Goal: Transaction & Acquisition: Purchase product/service

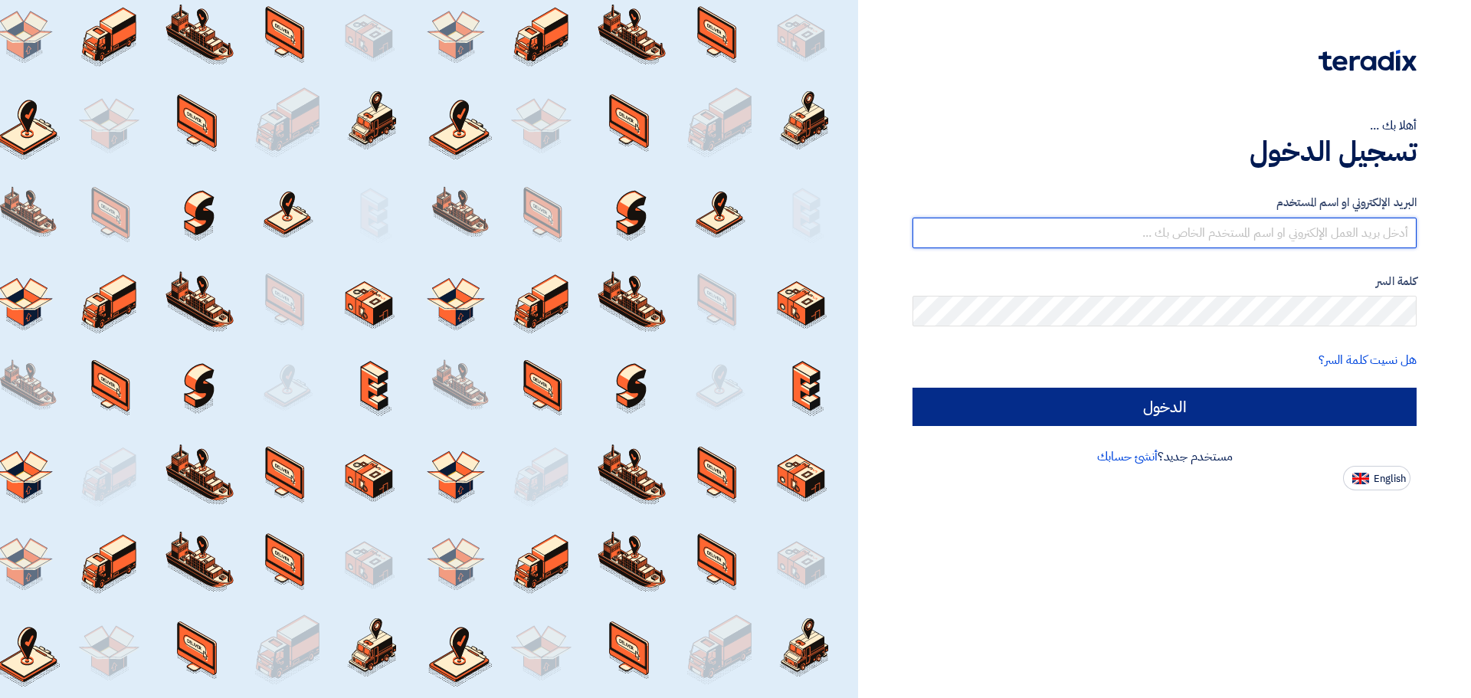
type input "[EMAIL_ADDRESS][DOMAIN_NAME]"
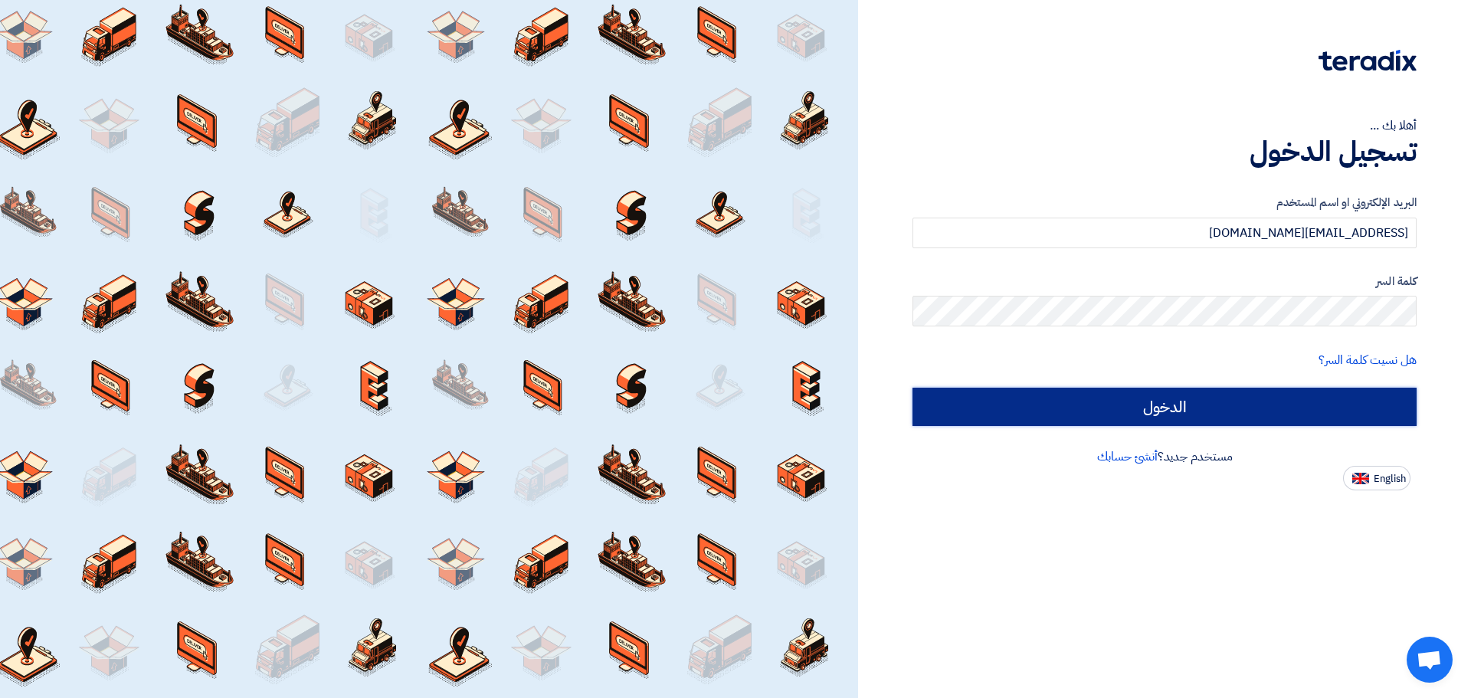
click at [1207, 417] on input "الدخول" at bounding box center [1164, 407] width 504 height 38
click at [1090, 405] on input "الدخول" at bounding box center [1164, 407] width 504 height 38
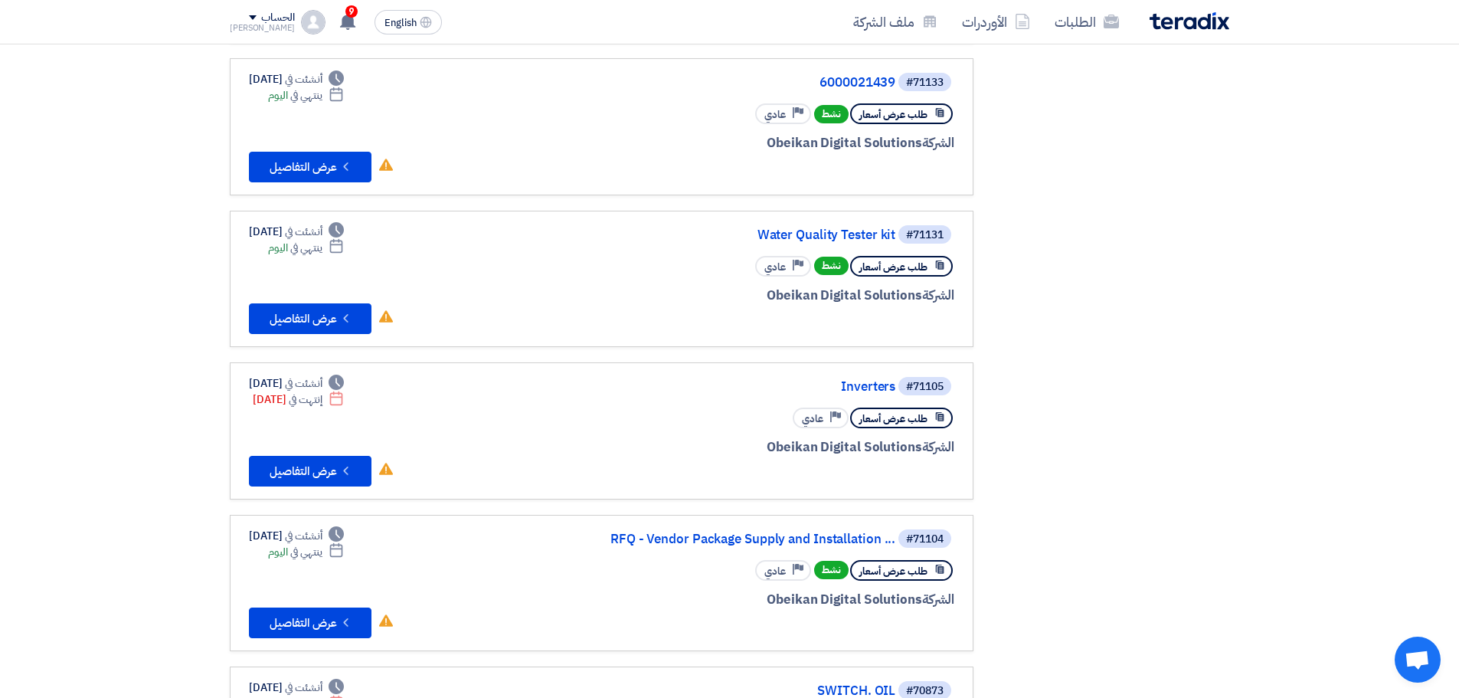
scroll to position [460, 0]
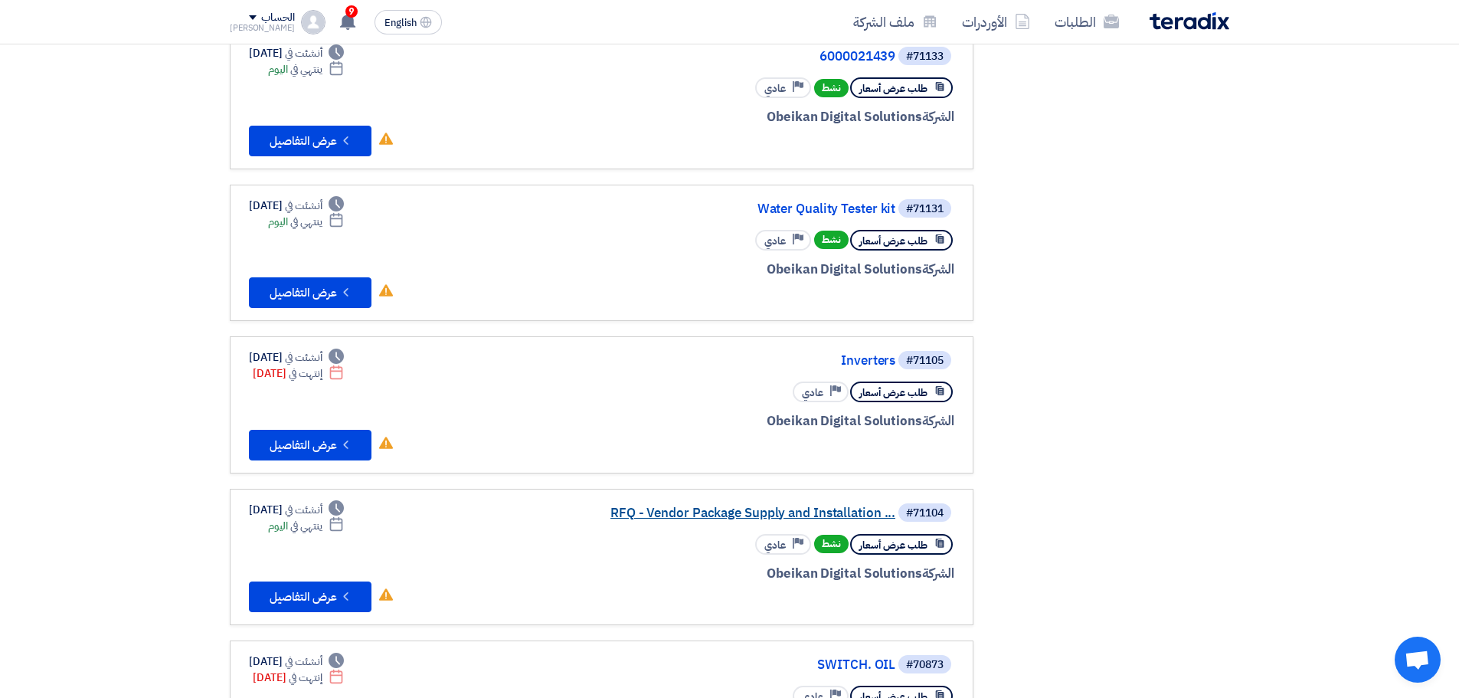
click at [766, 511] on link "RFQ - Vendor Package Supply and Installation ..." at bounding box center [742, 513] width 306 height 14
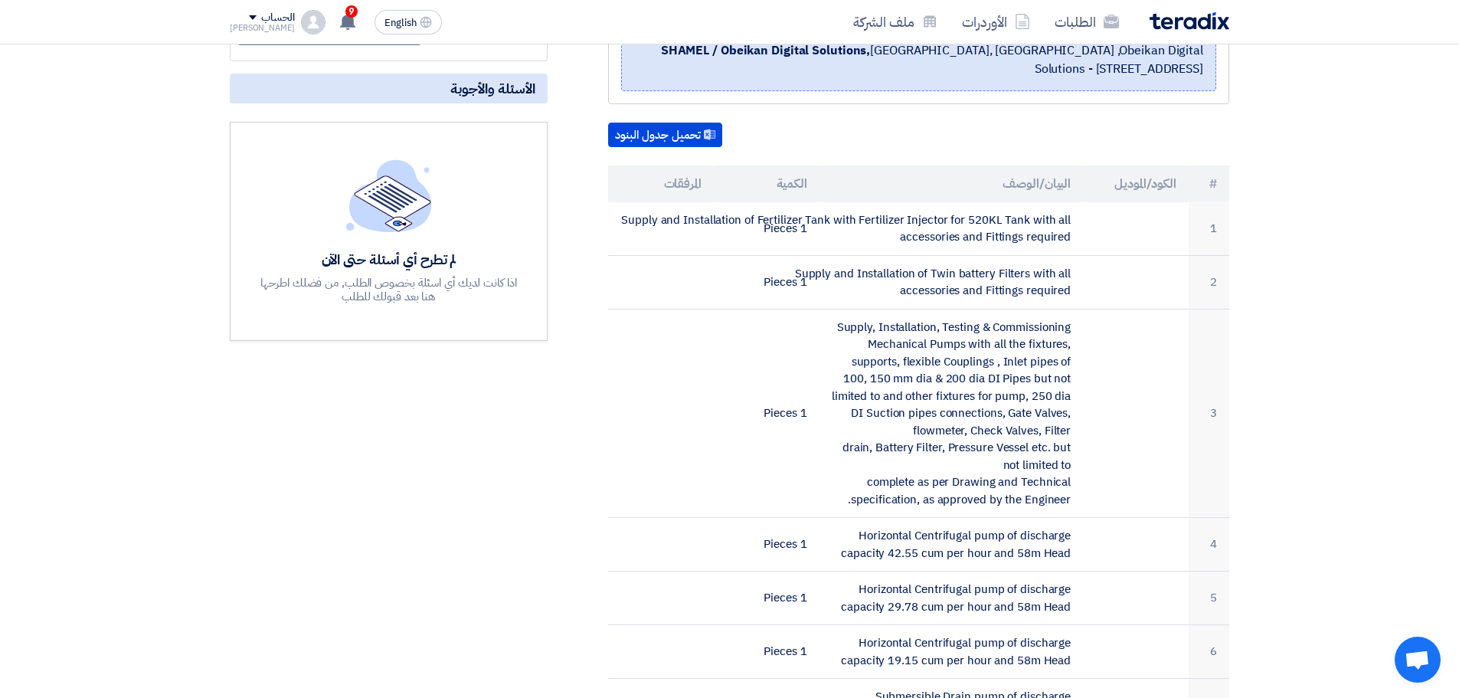
scroll to position [383, 0]
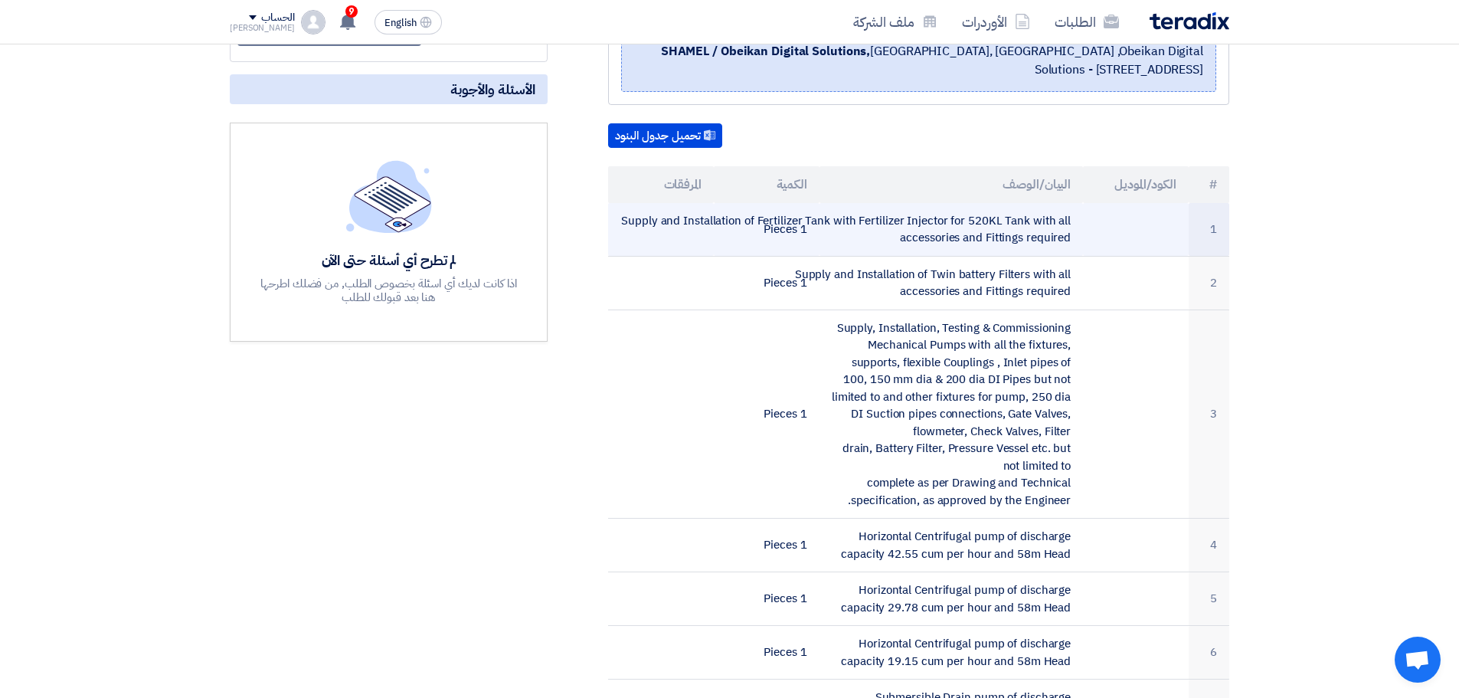
click at [902, 220] on td "Supply and Installation of Fertilizer Tank with Fertilizer Injector for 520KL T…" at bounding box center [952, 230] width 264 height 54
copy tr "Supply and Installation of Fertilizer Tank with Fertilizer Injector for 520KL T…"
click at [955, 254] on td "Supply and Installation of Fertilizer Tank with Fertilizer Injector for 520KL T…" at bounding box center [952, 230] width 264 height 54
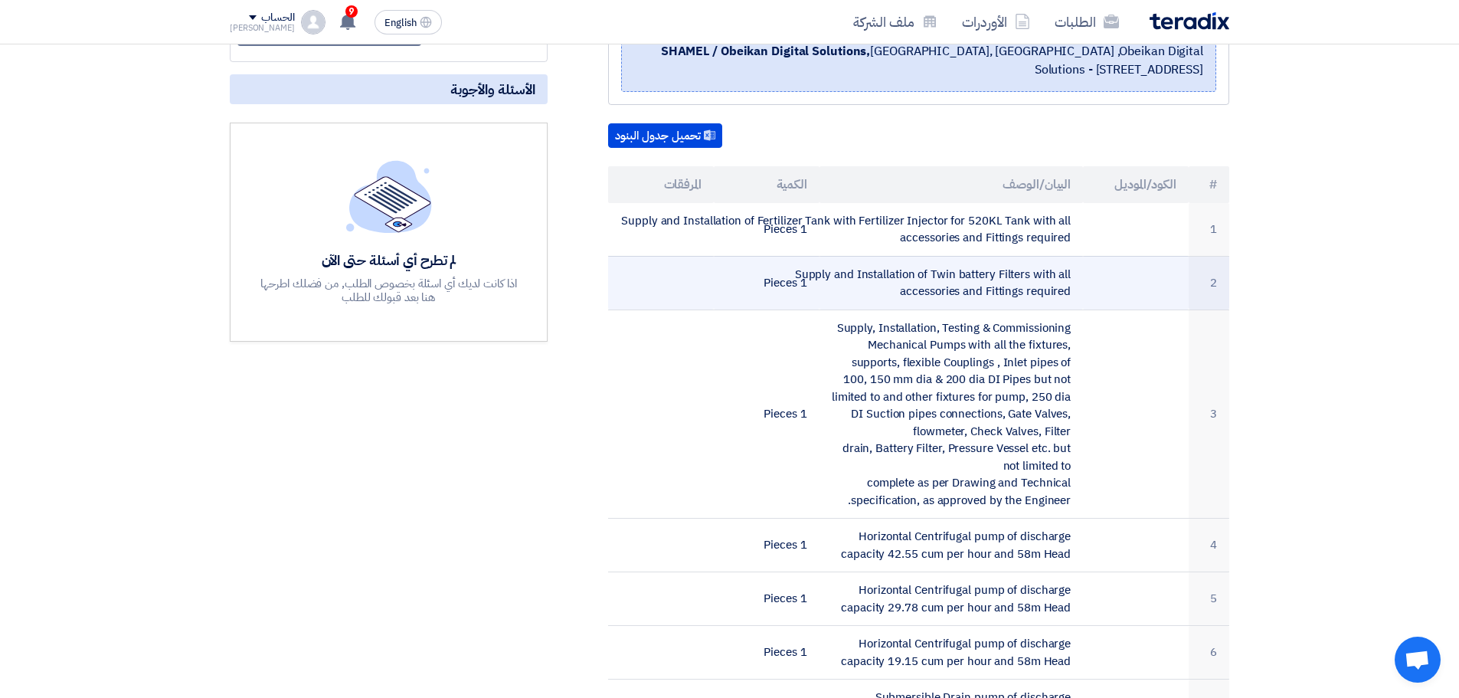
click at [957, 270] on td "Supply and Installation of Twin battery Filters with all accessories and Fittin…" at bounding box center [952, 283] width 264 height 54
copy tr "Supply and Installation of Twin battery Filters with all accessories and Fittin…"
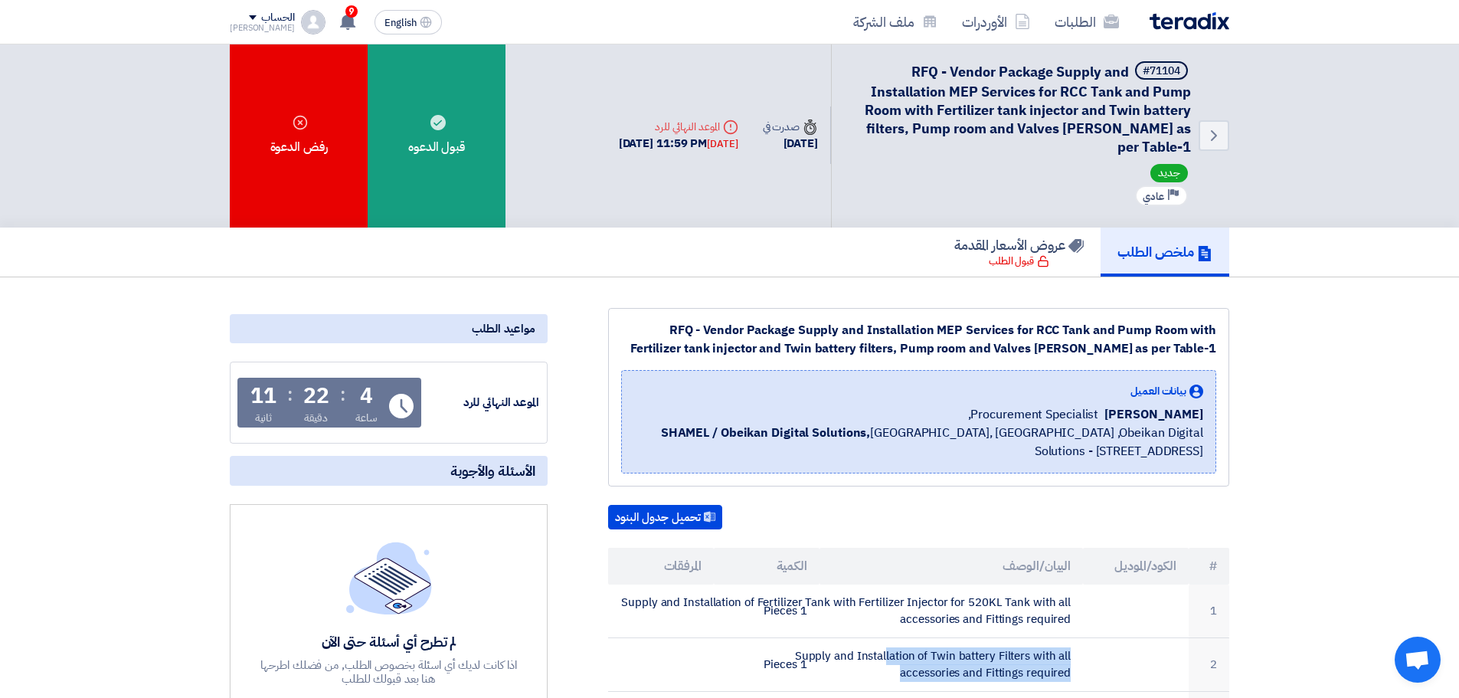
scroll to position [0, 0]
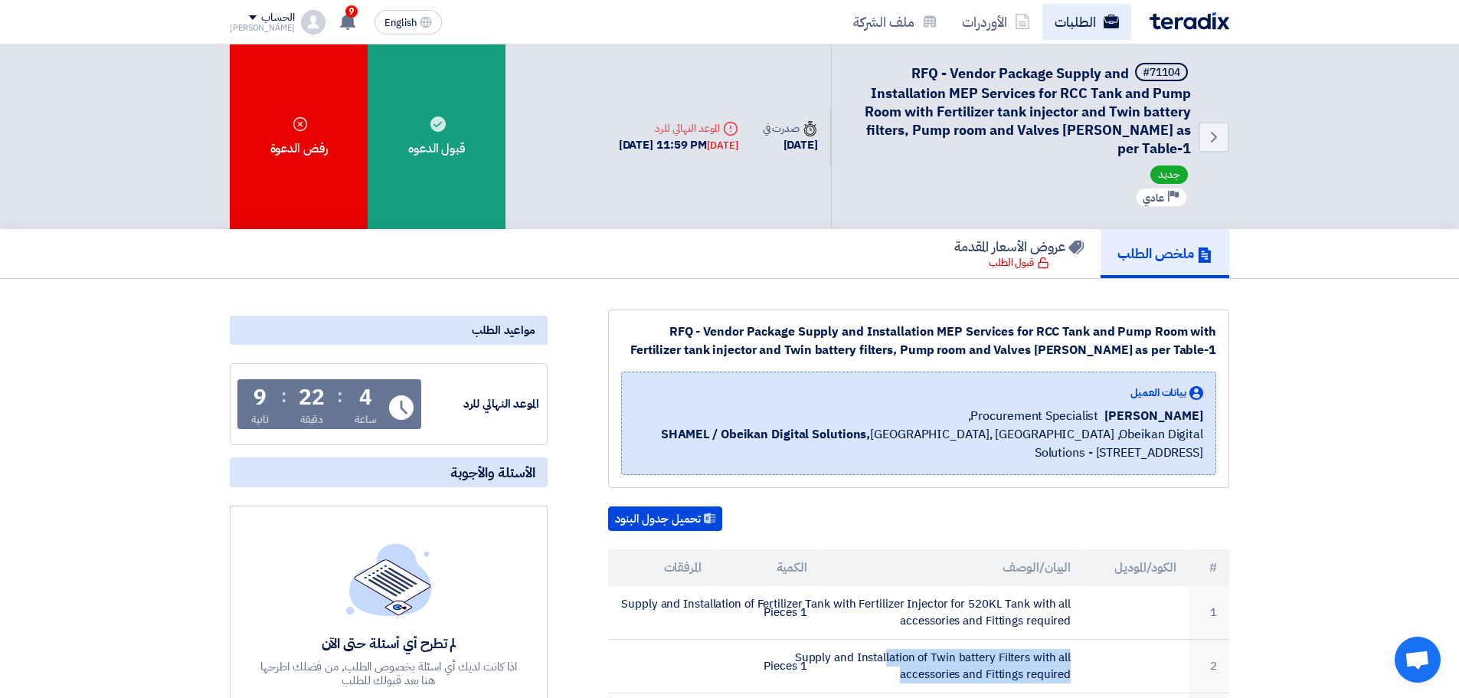
click at [1069, 22] on link "الطلبات" at bounding box center [1087, 22] width 89 height 36
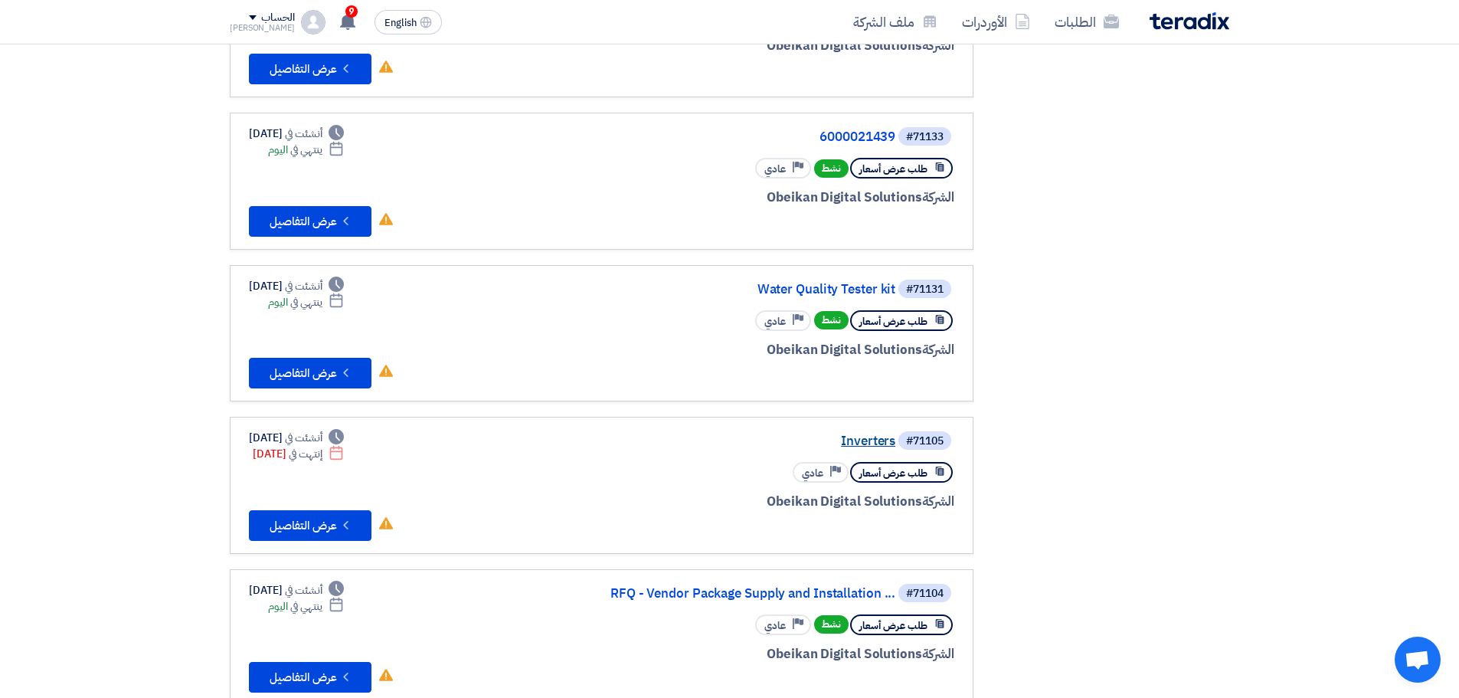
scroll to position [383, 0]
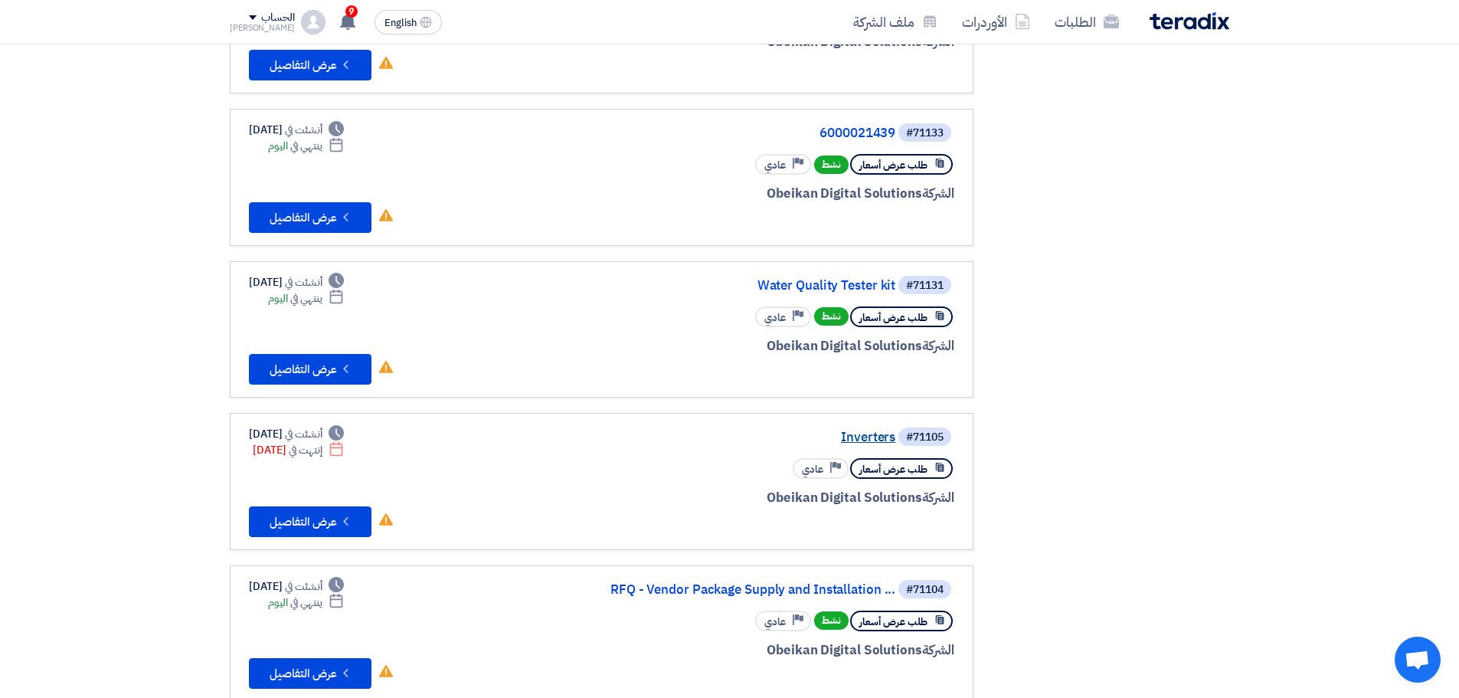
click at [872, 437] on link "Inverters" at bounding box center [742, 438] width 306 height 14
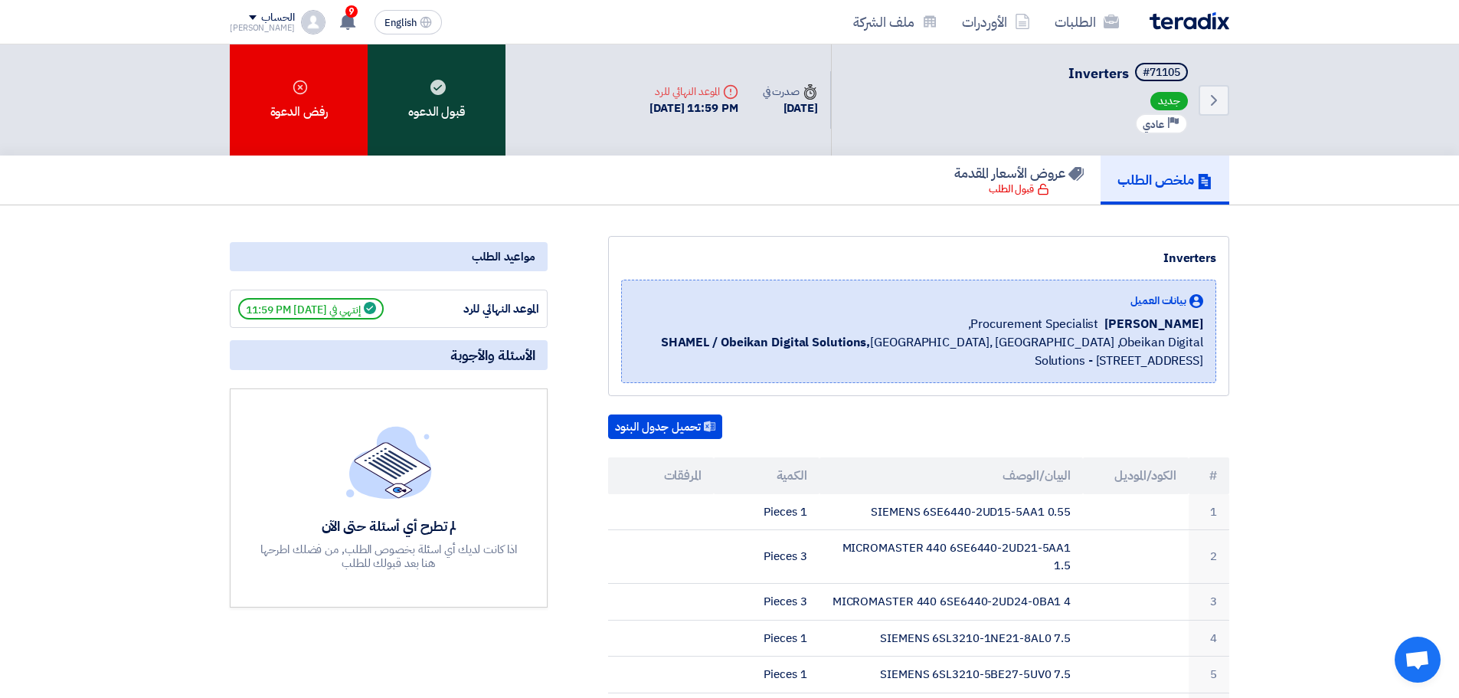
click at [497, 126] on div "قبول الدعوه" at bounding box center [437, 99] width 138 height 111
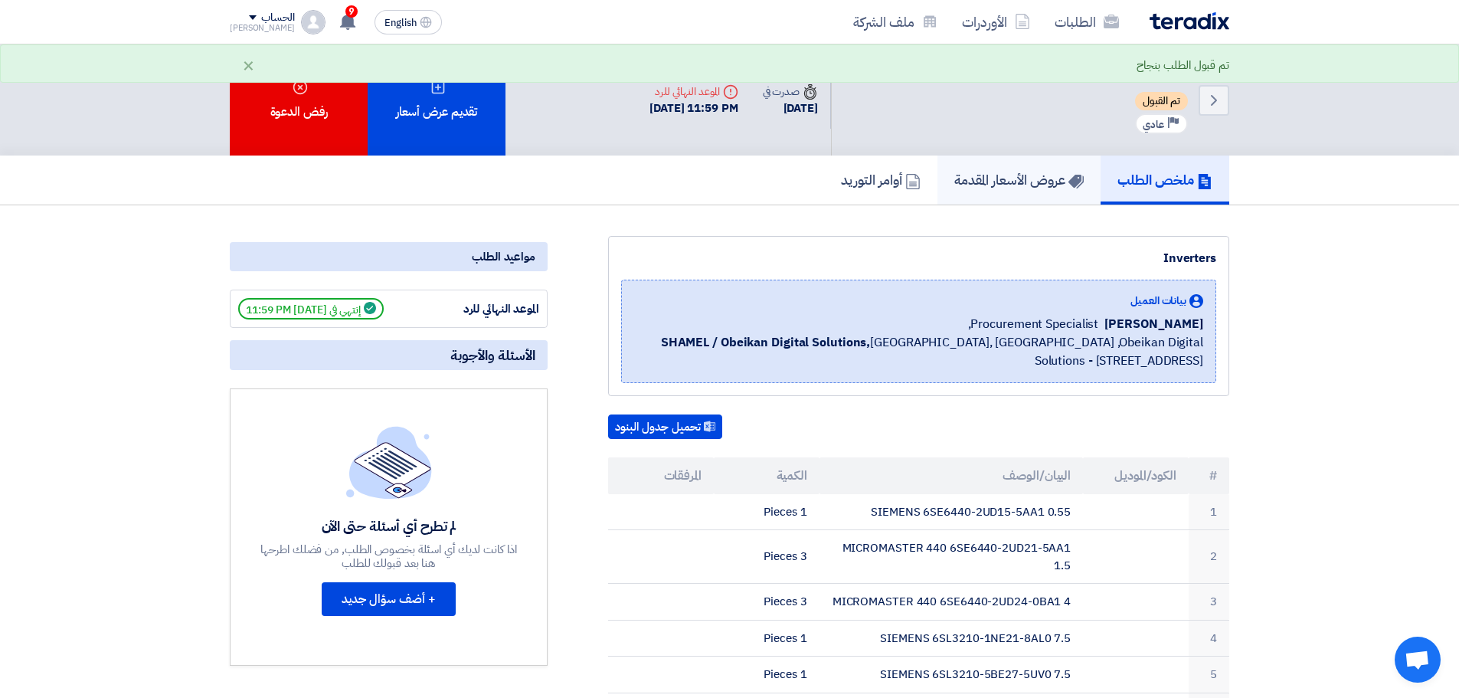
click at [1027, 175] on h5 "عروض الأسعار المقدمة" at bounding box center [1019, 180] width 129 height 18
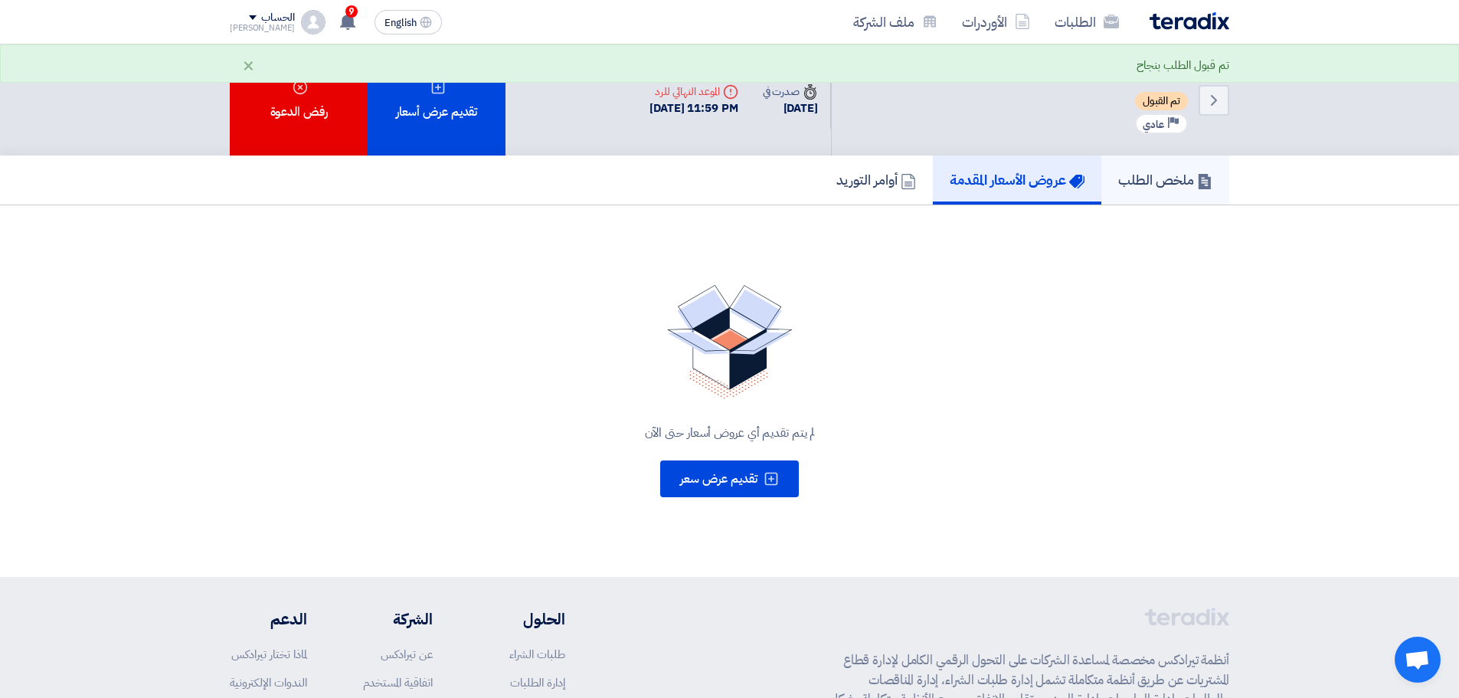
click at [1174, 198] on link "ملخص الطلب" at bounding box center [1166, 180] width 128 height 49
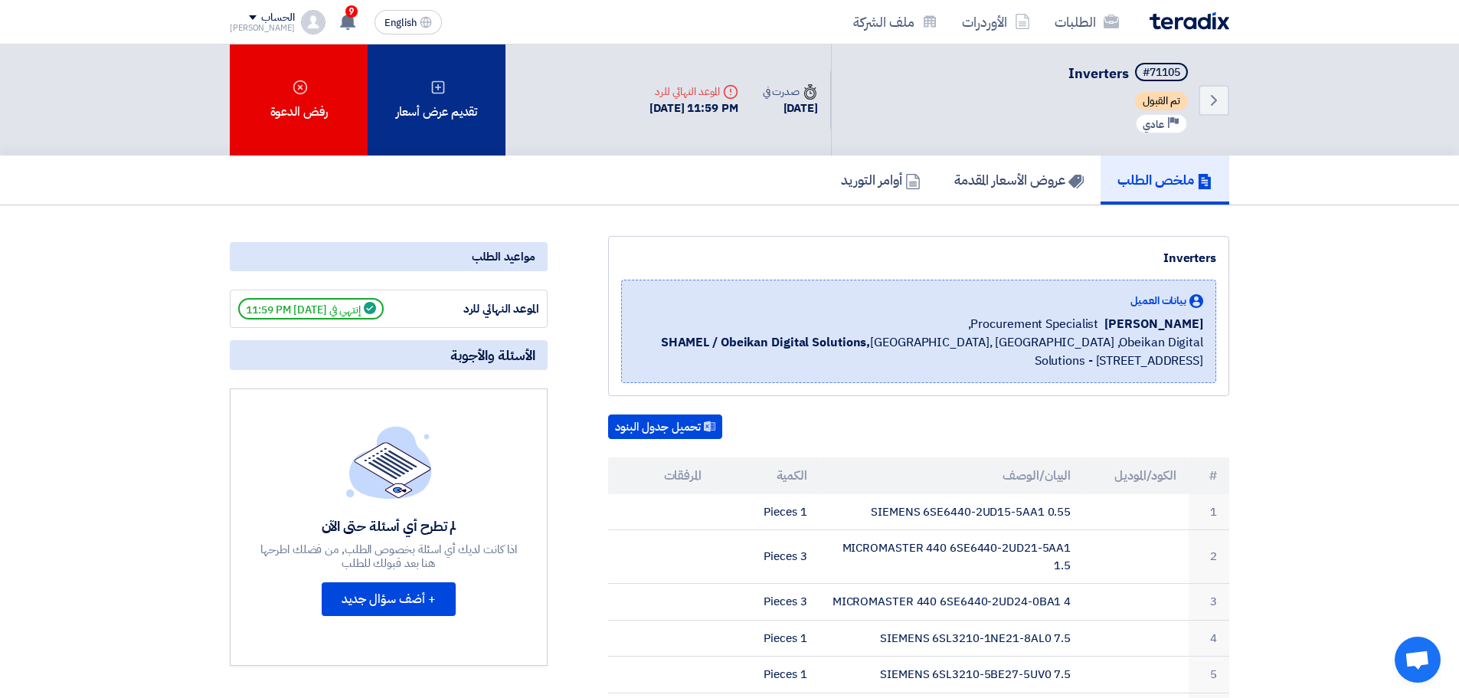
click at [467, 110] on div "تقديم عرض أسعار" at bounding box center [437, 99] width 138 height 111
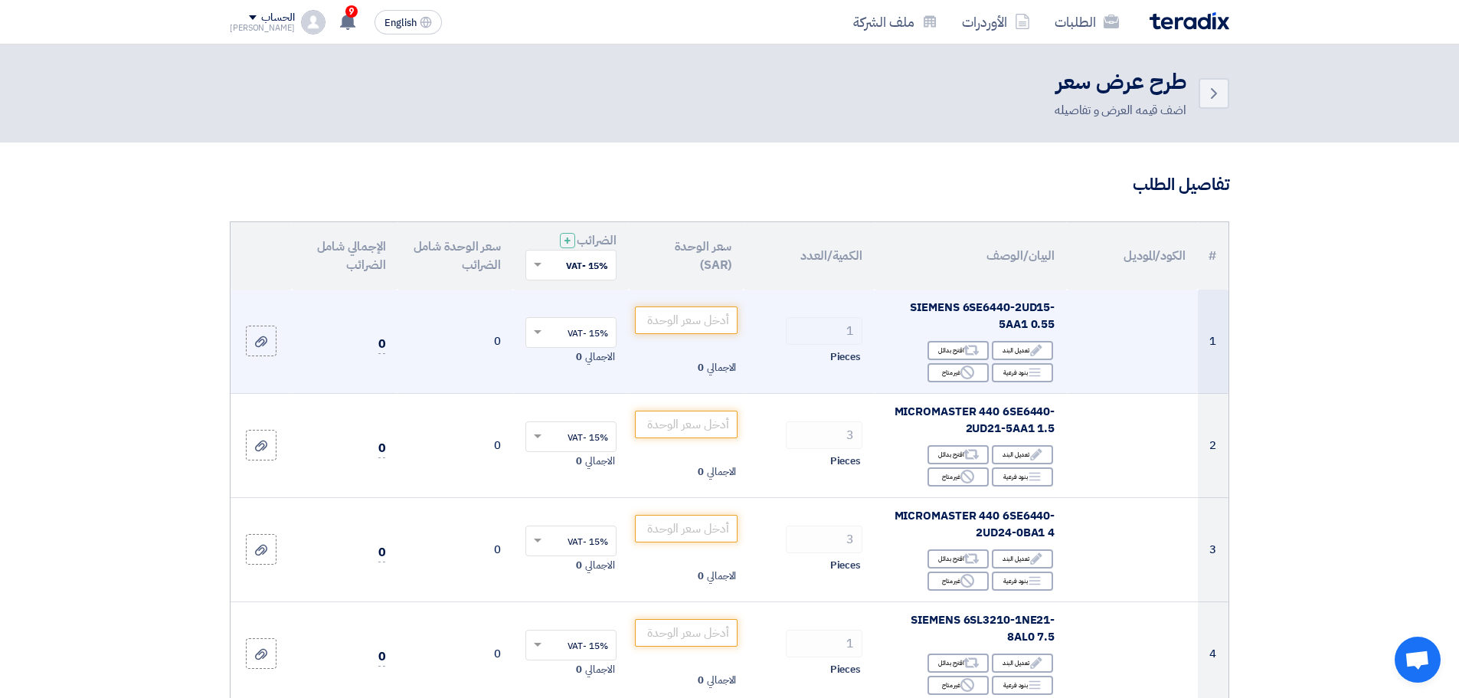
click at [932, 304] on span "SIEMENS 6SE6440-2UD15-5AA1 0.55" at bounding box center [982, 316] width 145 height 34
copy td "SIEMENS 6SE6440-2UD15-5AA1 0.55"
click at [675, 313] on input "number" at bounding box center [686, 320] width 103 height 28
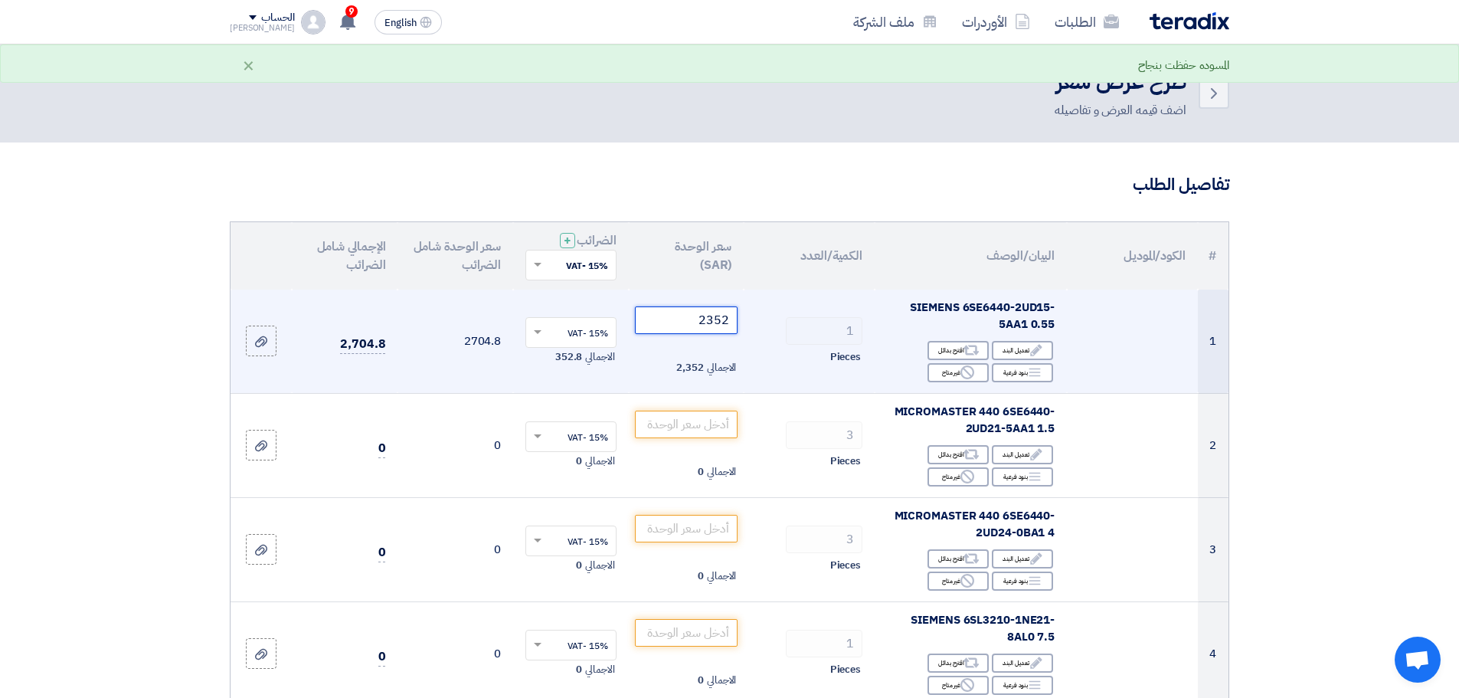
type input "2352"
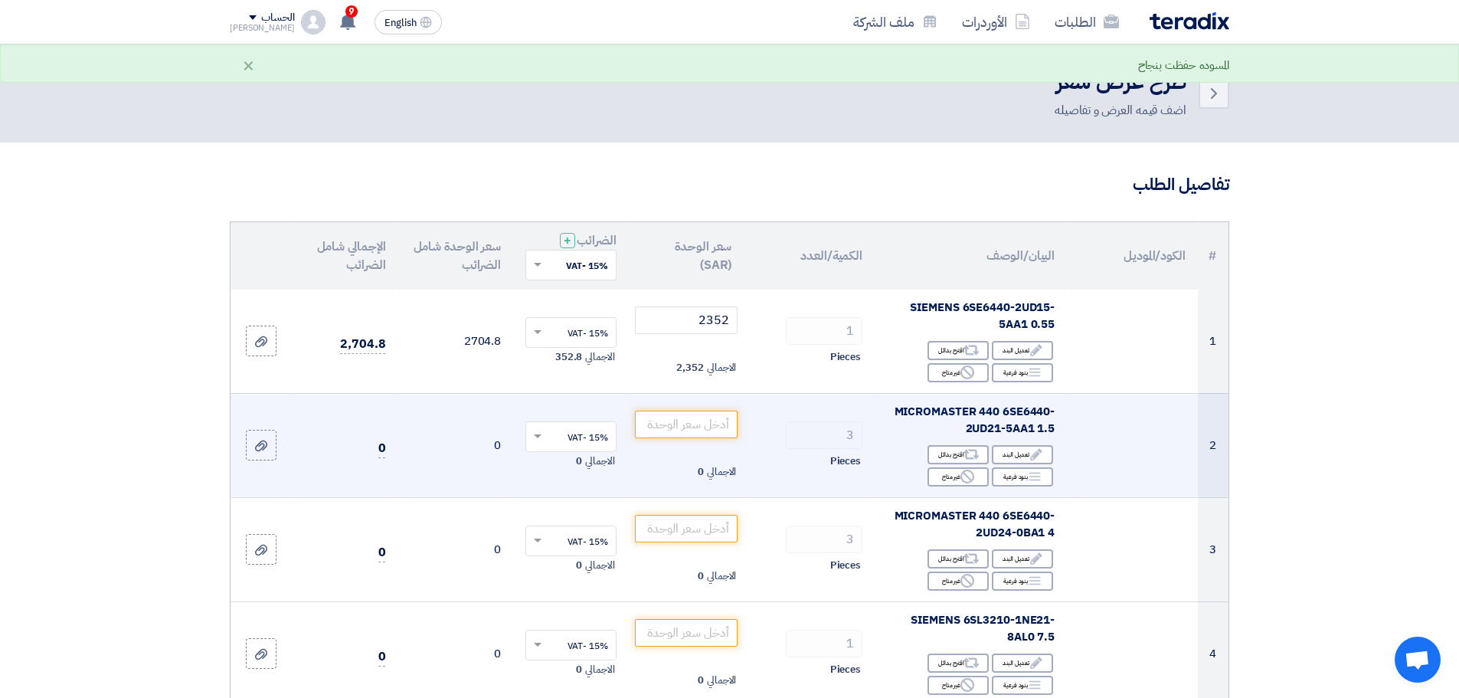
click at [703, 408] on td "الاجمالي 0" at bounding box center [687, 445] width 116 height 104
click at [705, 421] on input "number" at bounding box center [686, 425] width 103 height 28
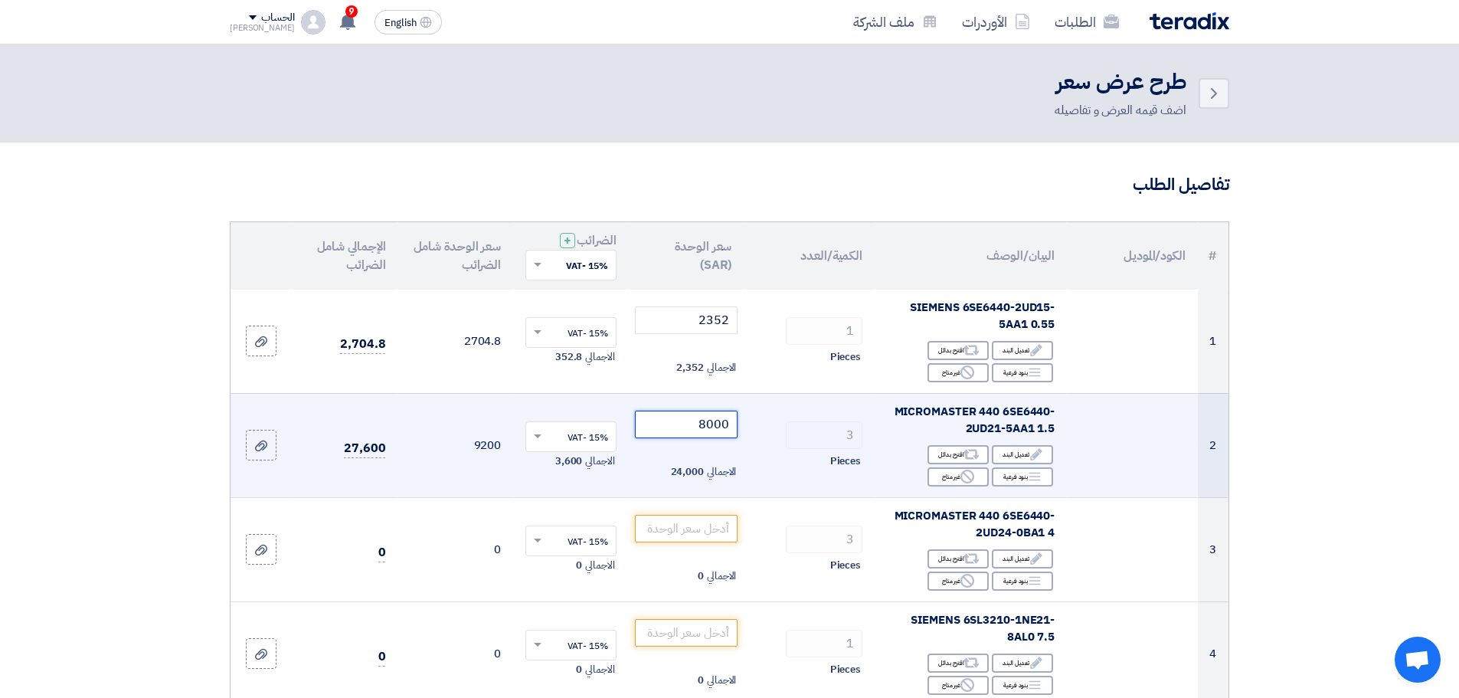
type input "8000"
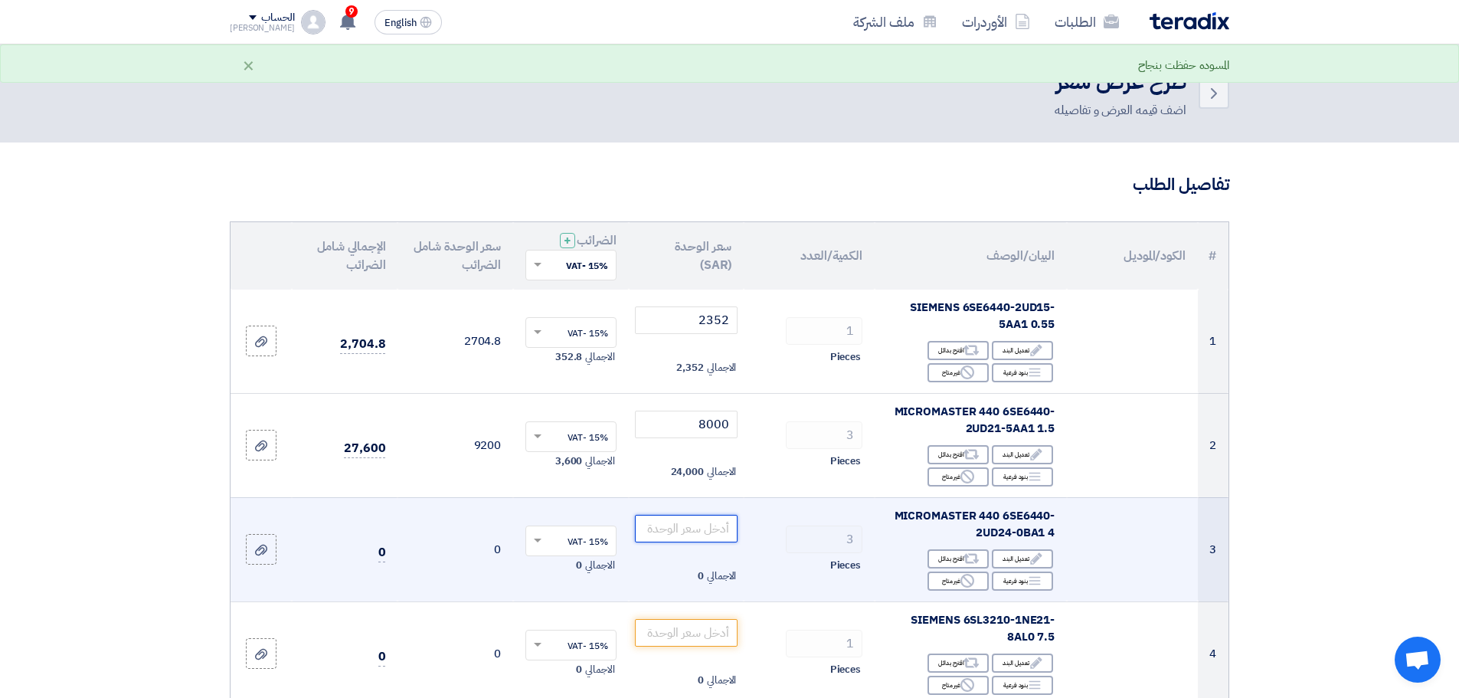
click at [692, 529] on input "number" at bounding box center [686, 529] width 103 height 28
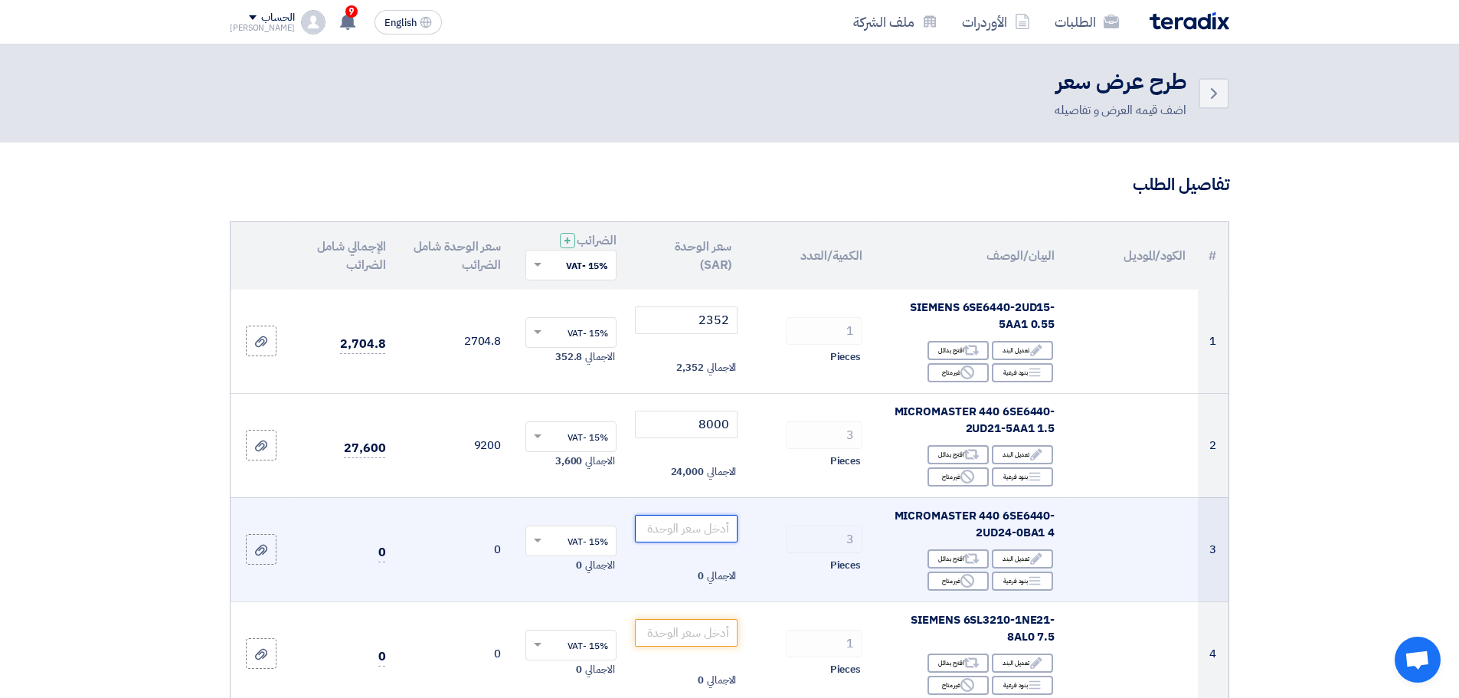
type input "7"
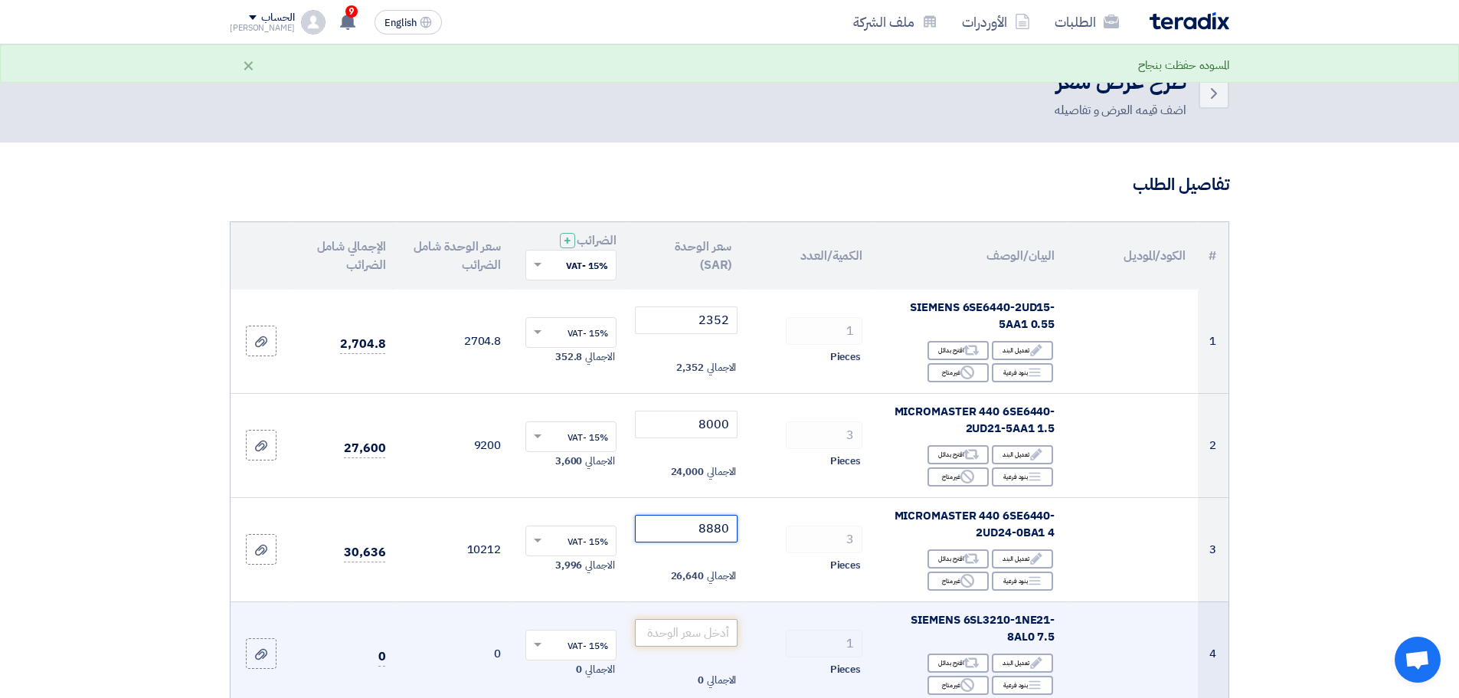
type input "8880"
click at [702, 630] on input "number" at bounding box center [686, 633] width 103 height 28
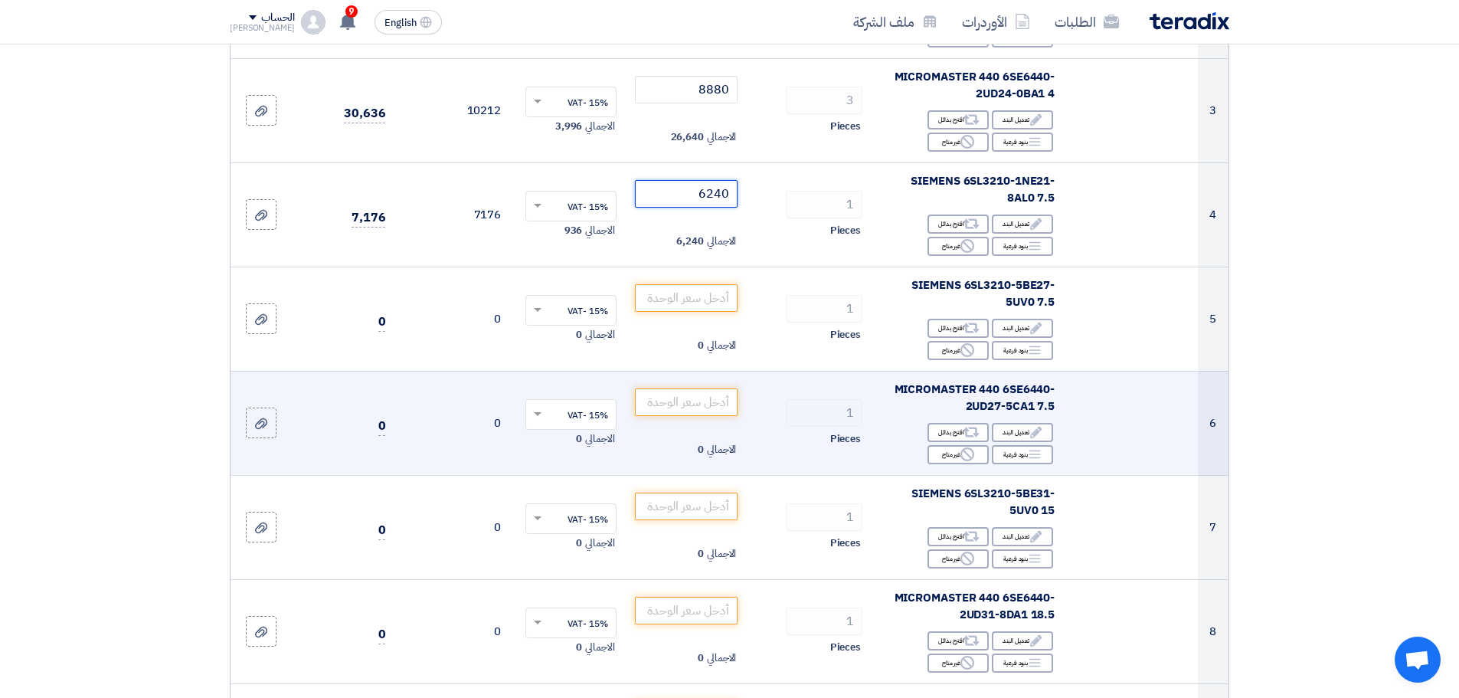
scroll to position [460, 0]
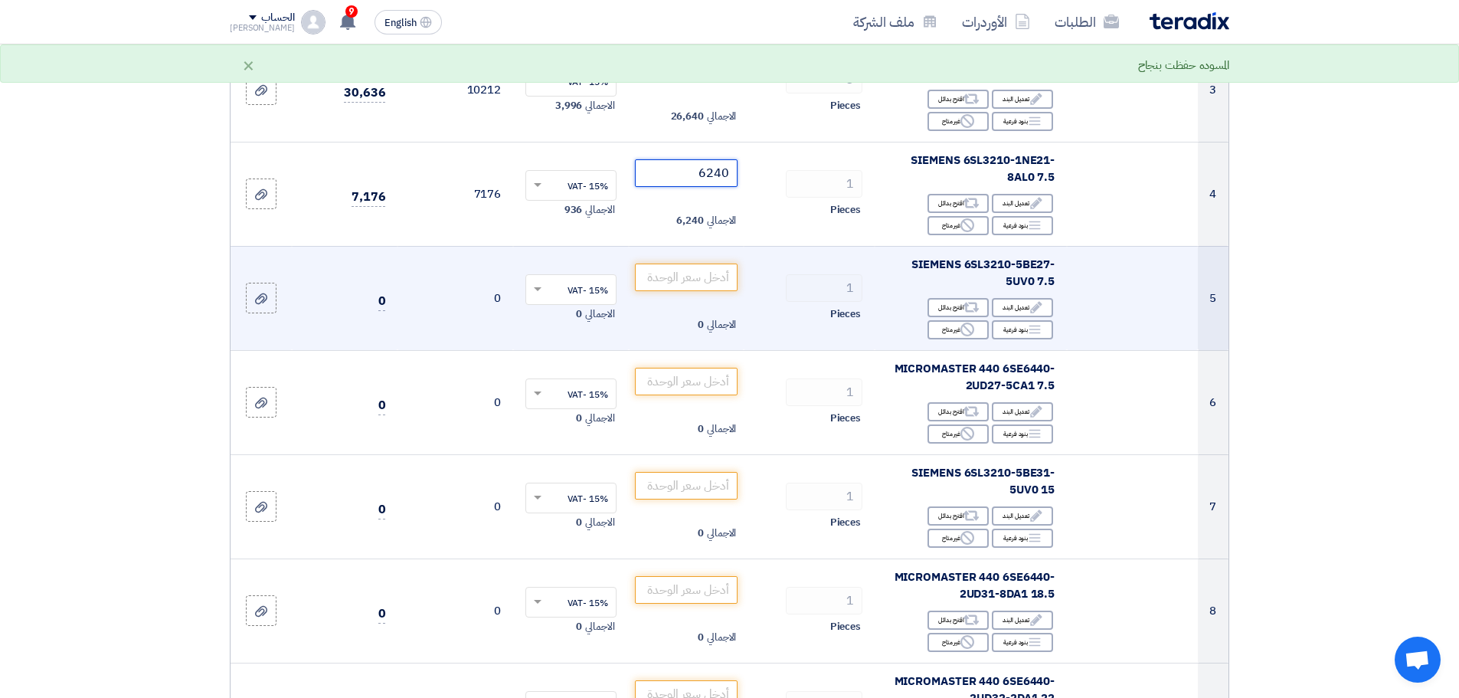
type input "6240"
click at [711, 262] on td "الاجمالي 0" at bounding box center [687, 298] width 116 height 104
click at [711, 270] on input "number" at bounding box center [686, 278] width 103 height 28
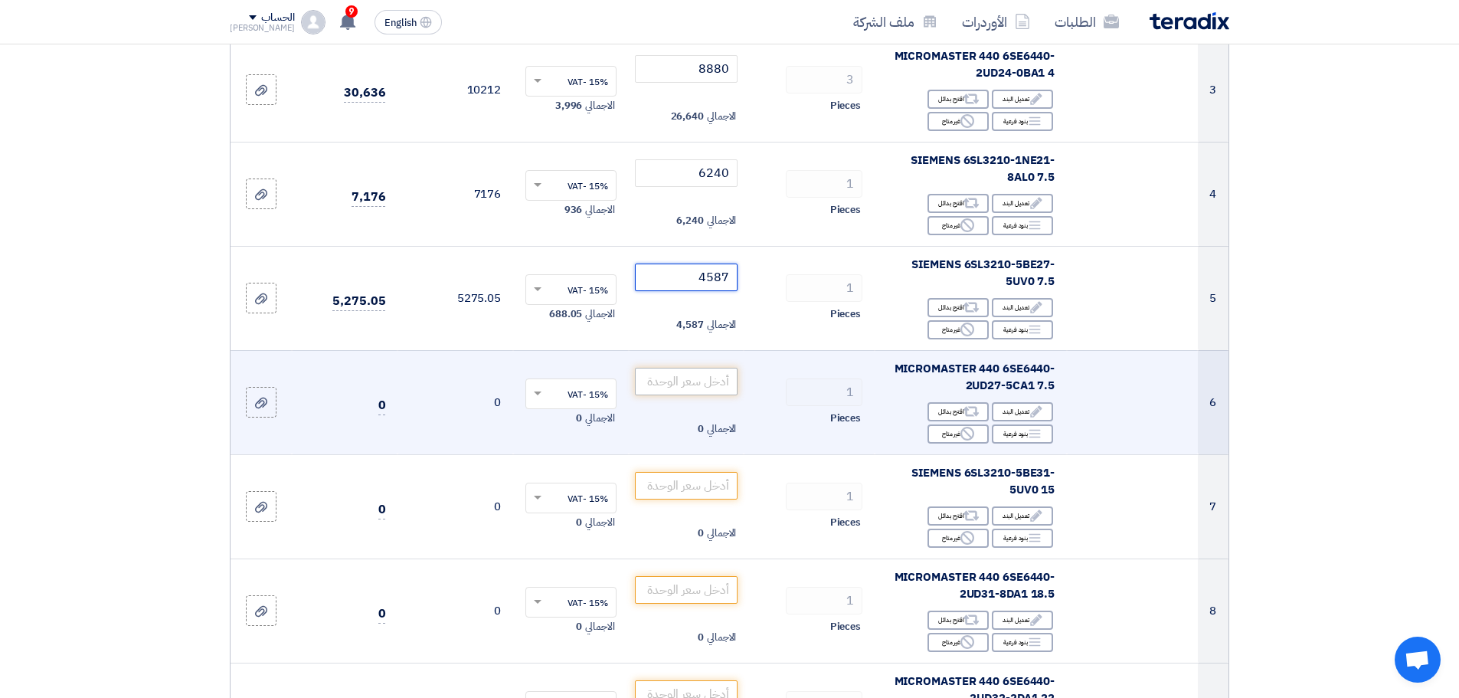
type input "4587"
click at [702, 382] on input "number" at bounding box center [686, 382] width 103 height 28
click at [773, 402] on div "1" at bounding box center [809, 392] width 106 height 28
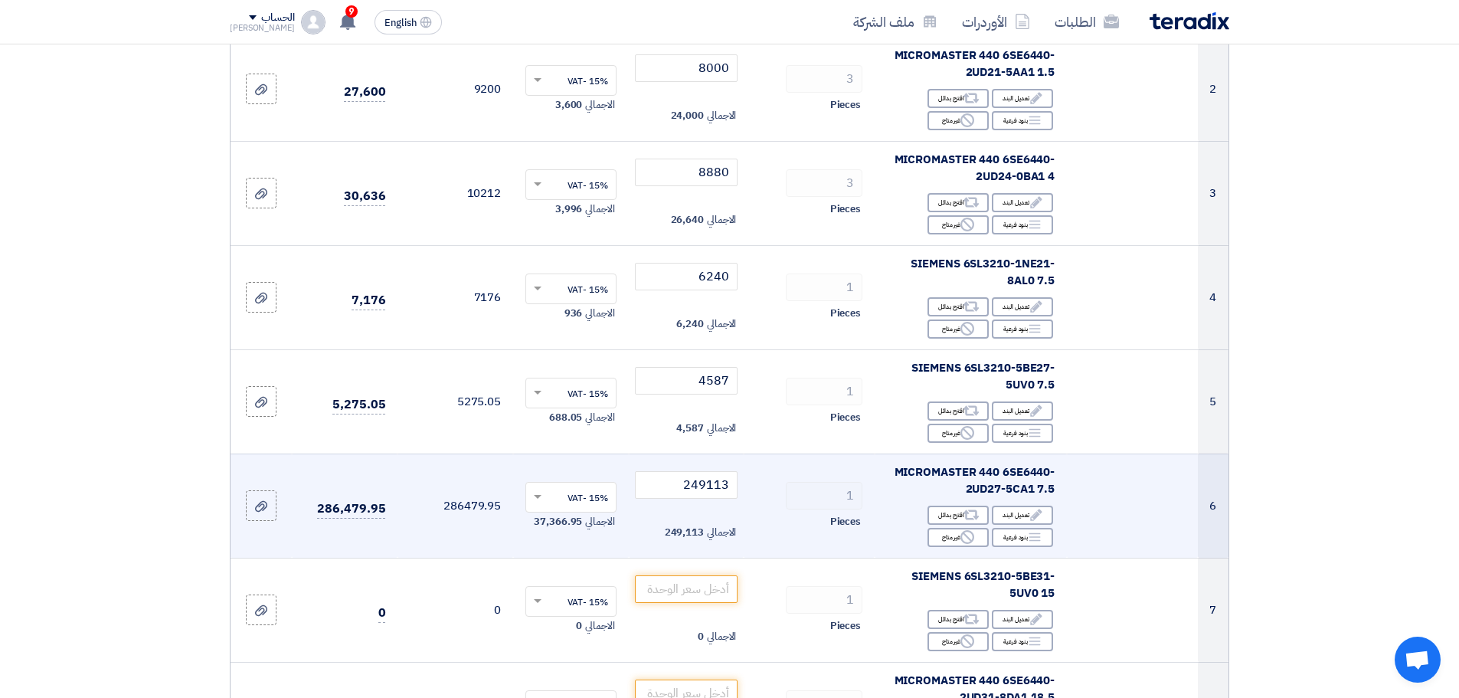
scroll to position [383, 0]
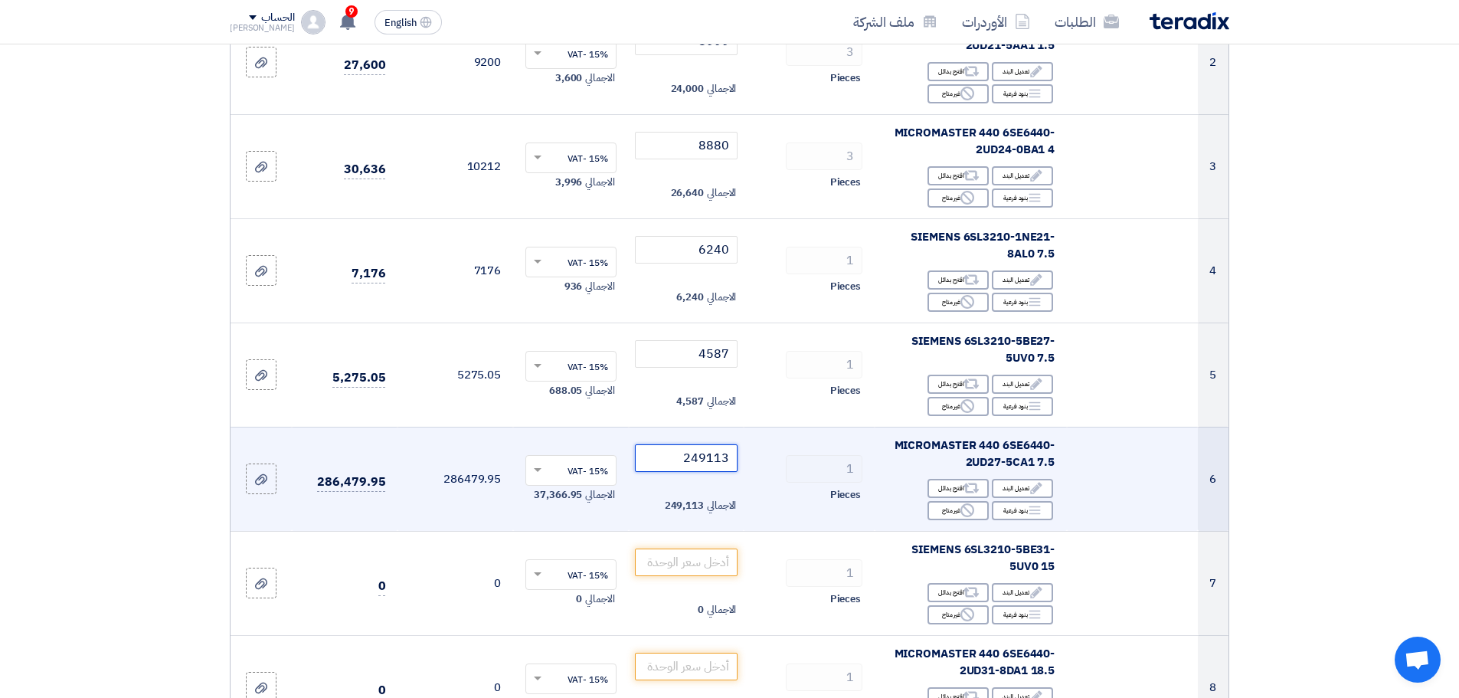
click at [702, 459] on input "249113" at bounding box center [686, 458] width 103 height 28
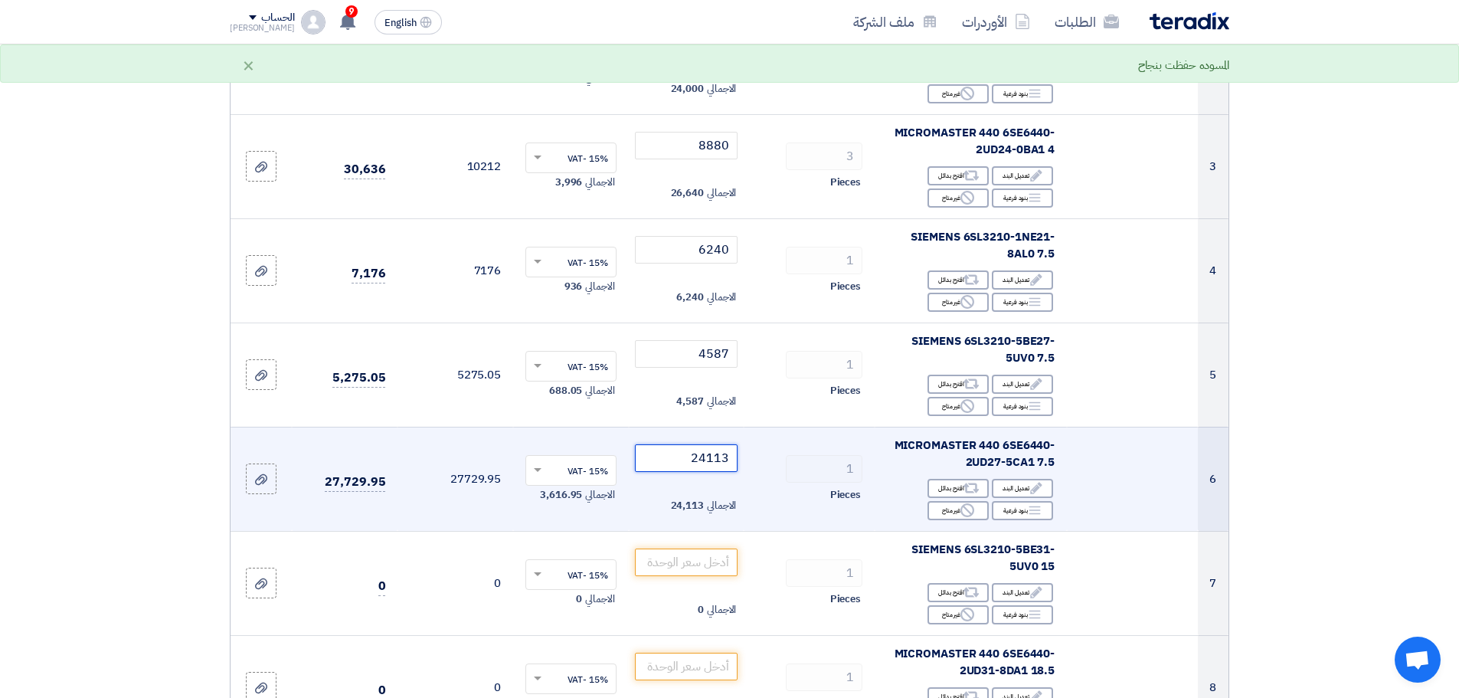
click at [709, 457] on input "24113" at bounding box center [686, 458] width 103 height 28
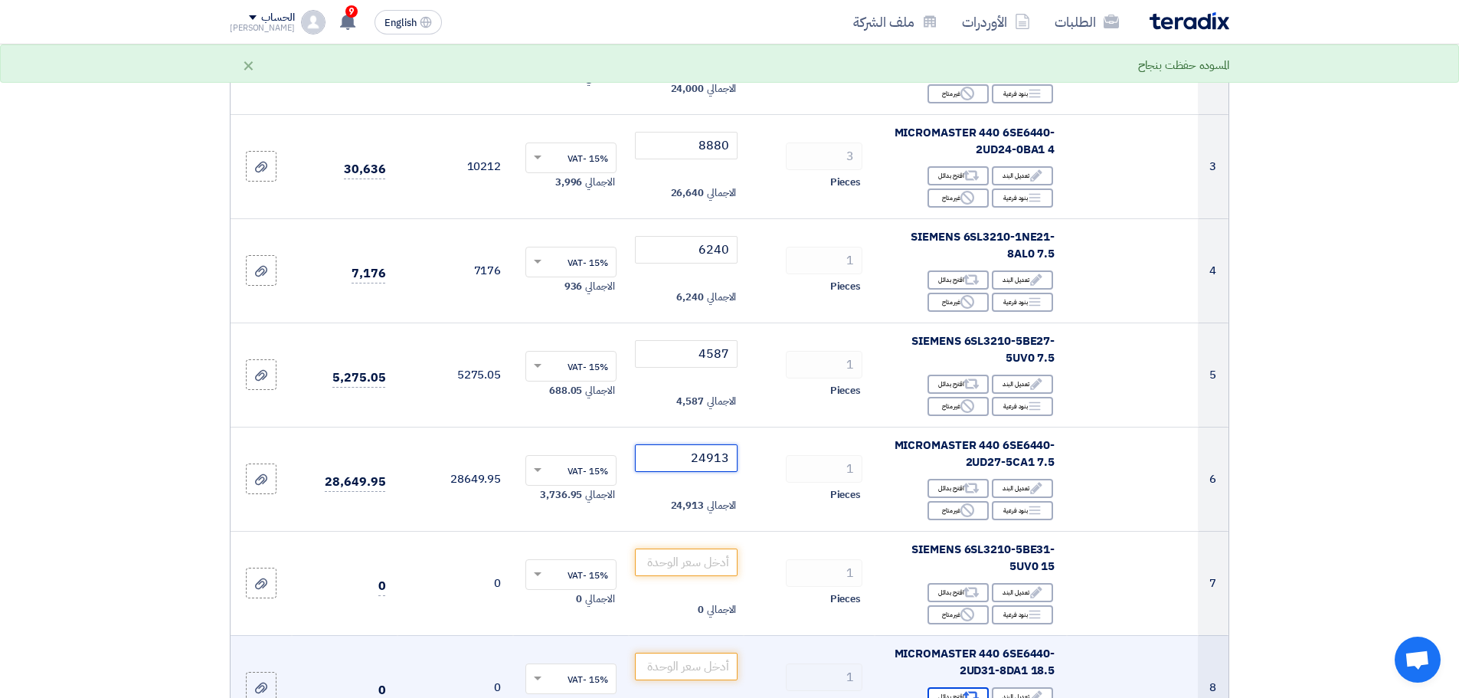
type input "24913"
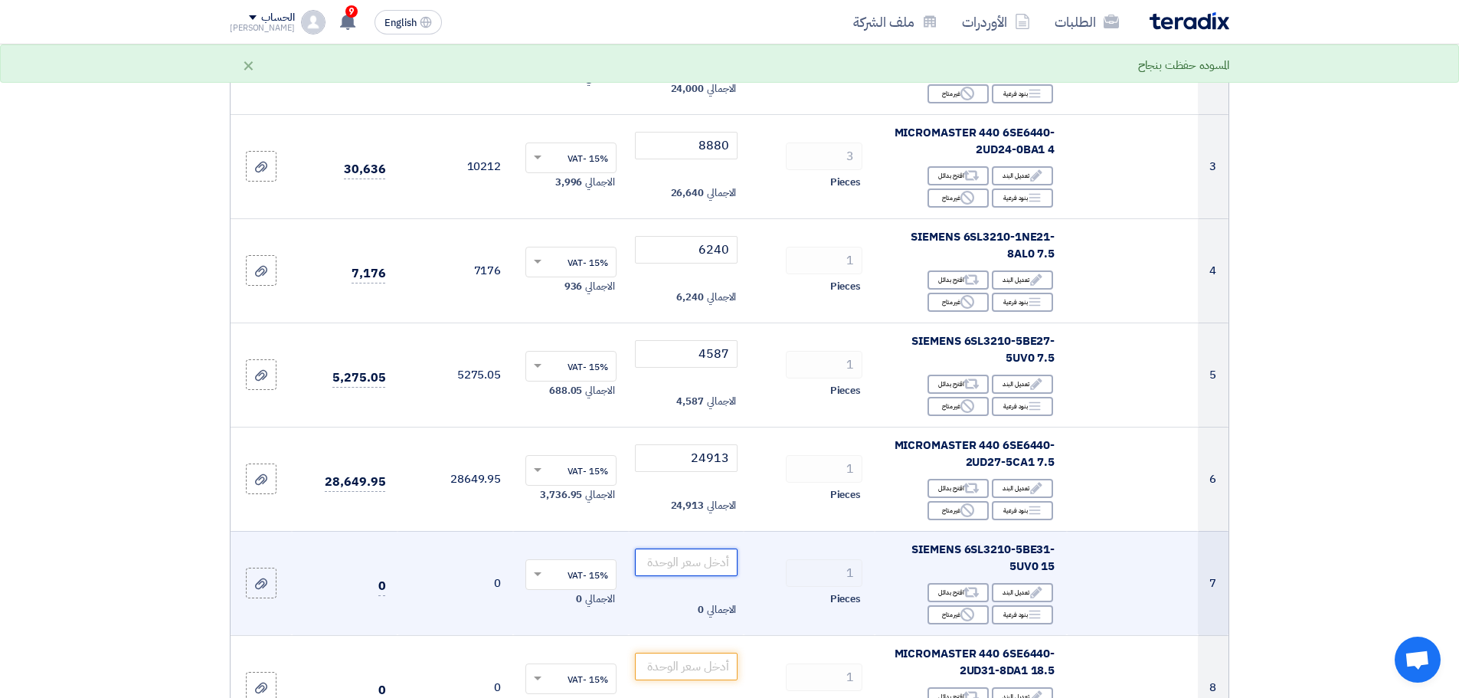
click at [691, 565] on input "number" at bounding box center [686, 563] width 103 height 28
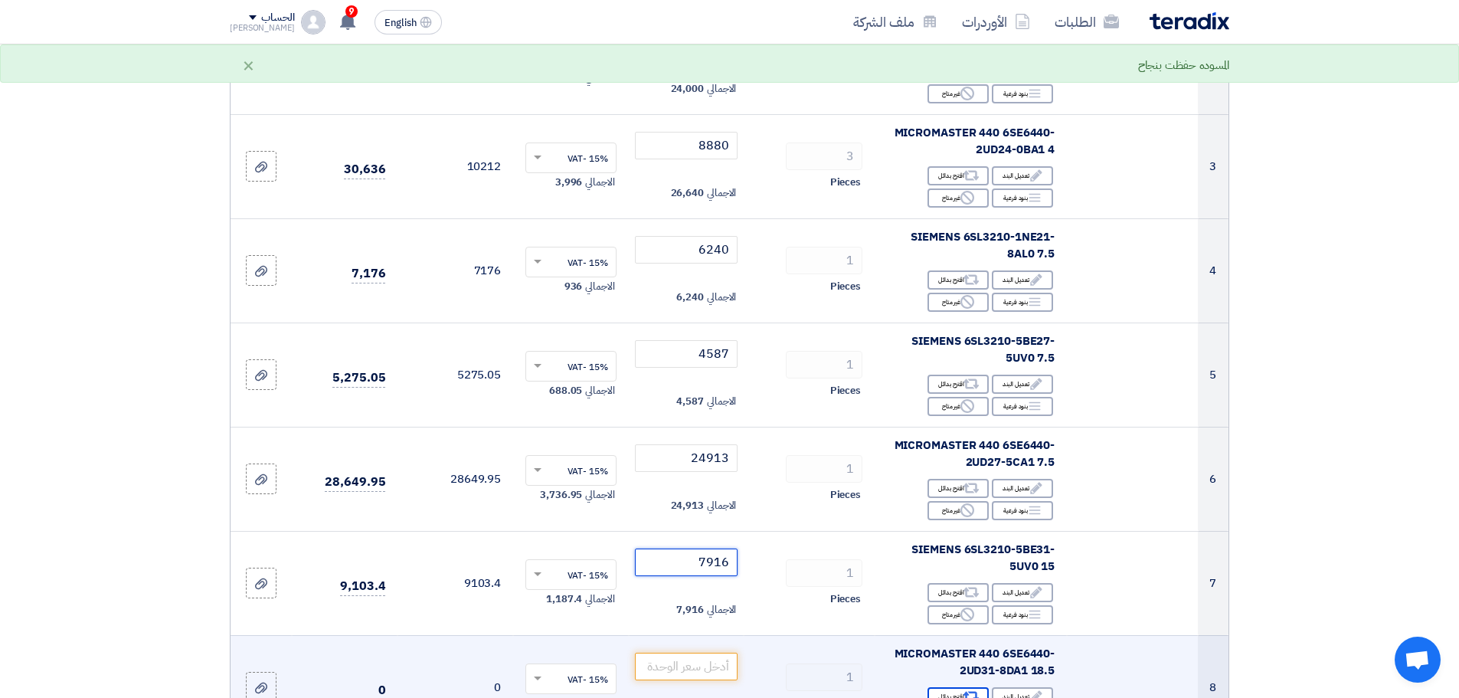
type input "7916"
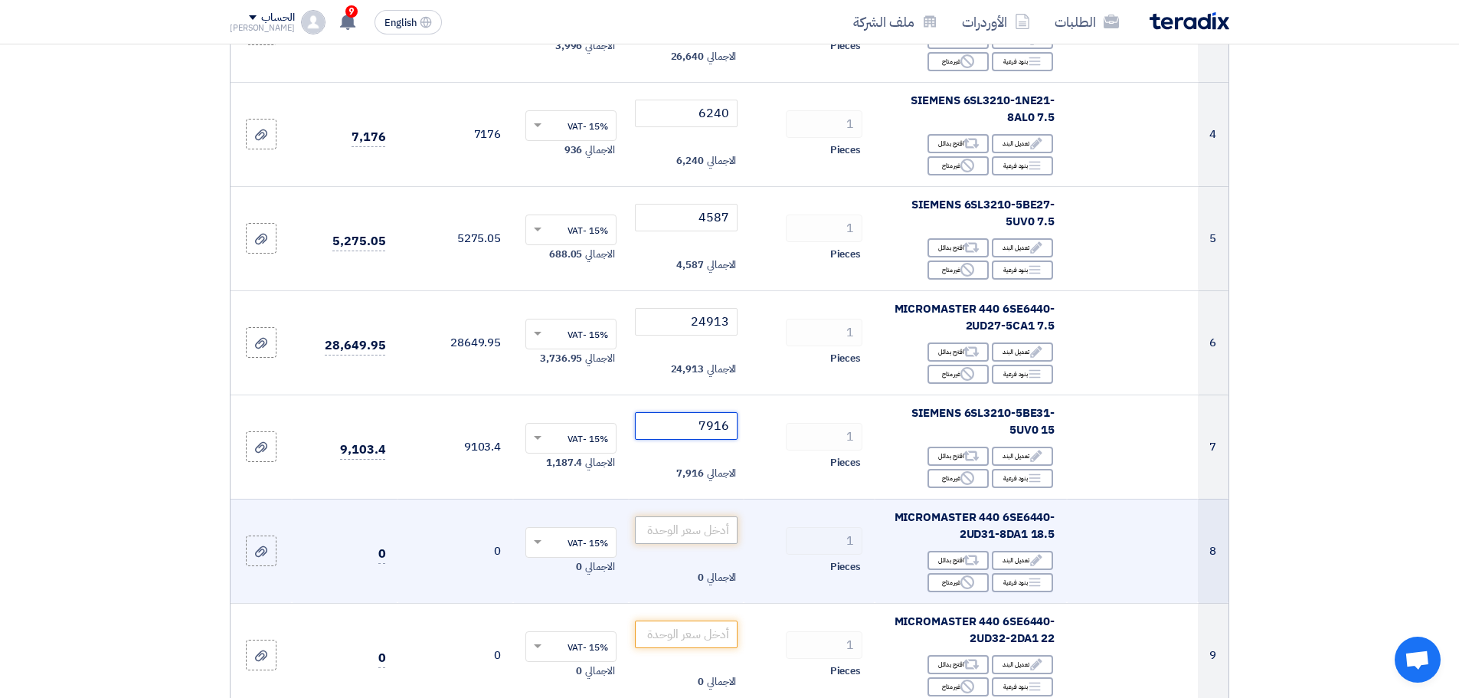
scroll to position [536, 0]
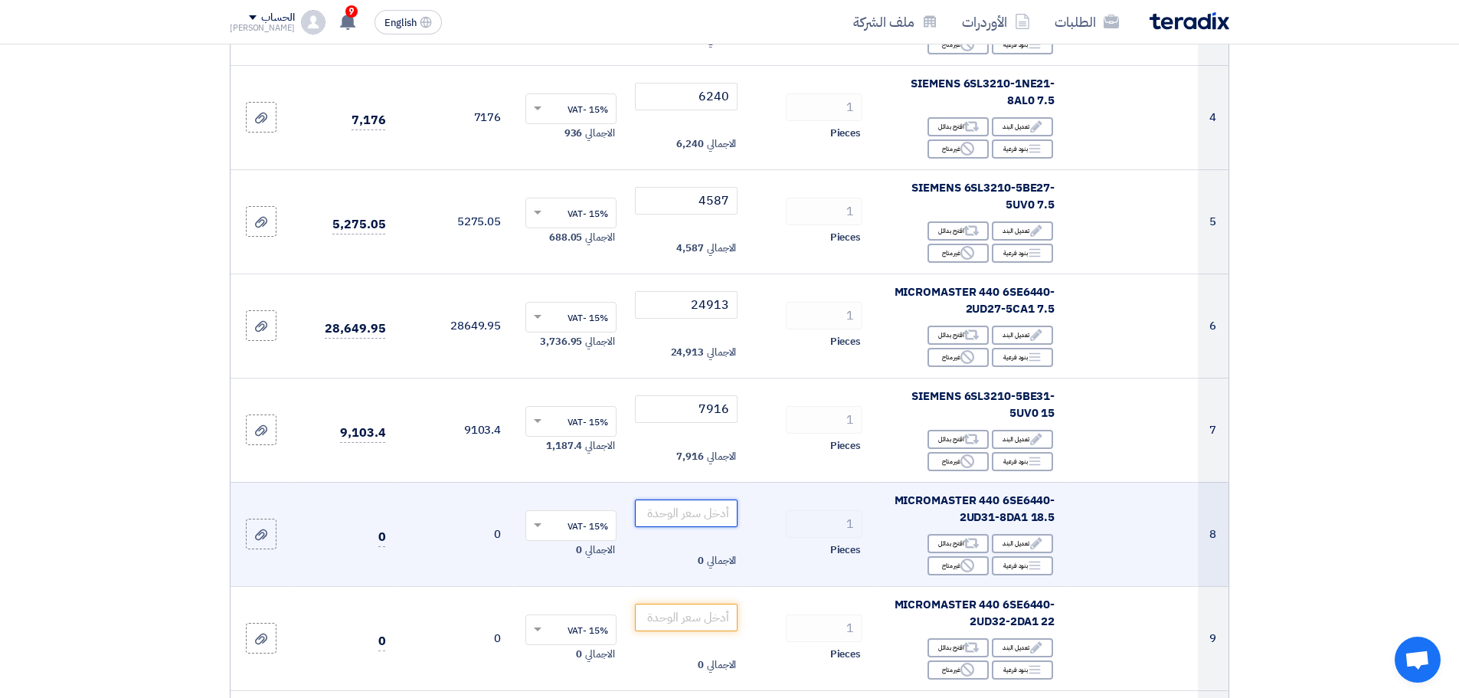
click at [703, 522] on input "number" at bounding box center [686, 513] width 103 height 28
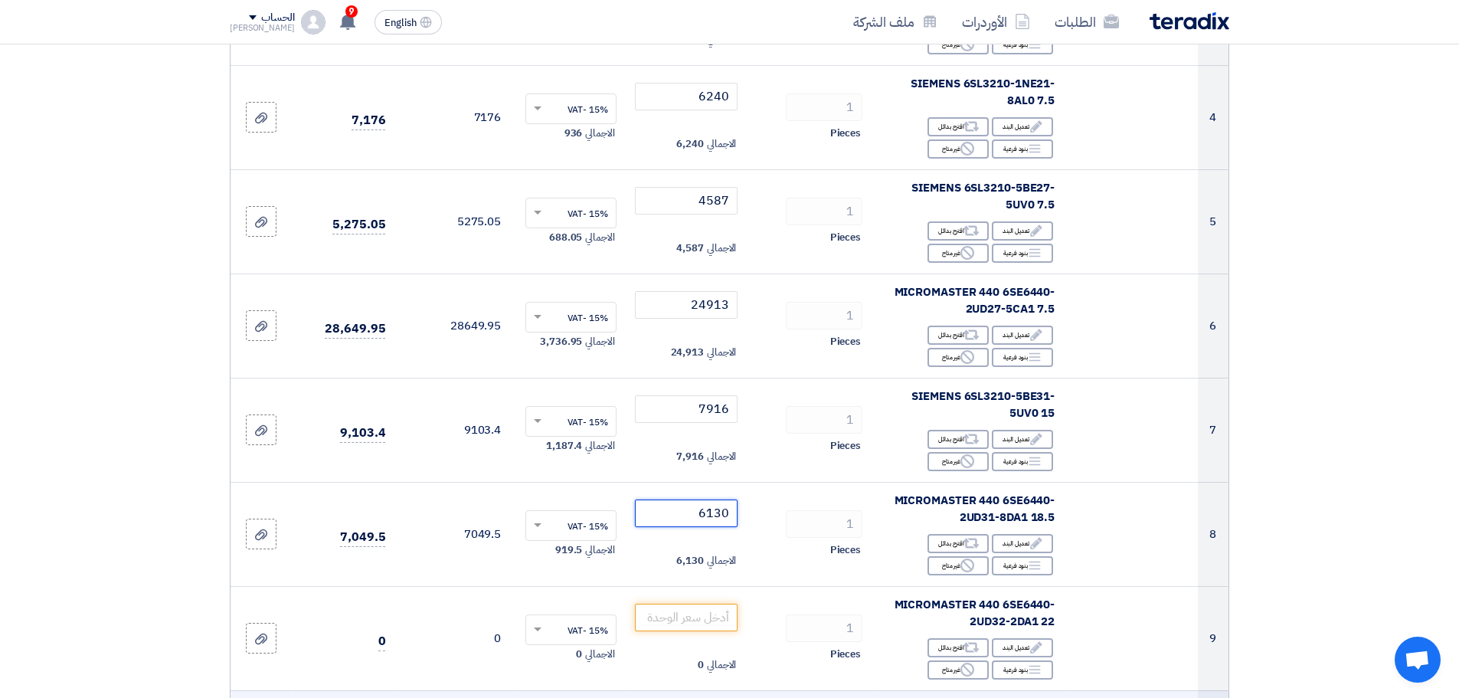
type input "6130"
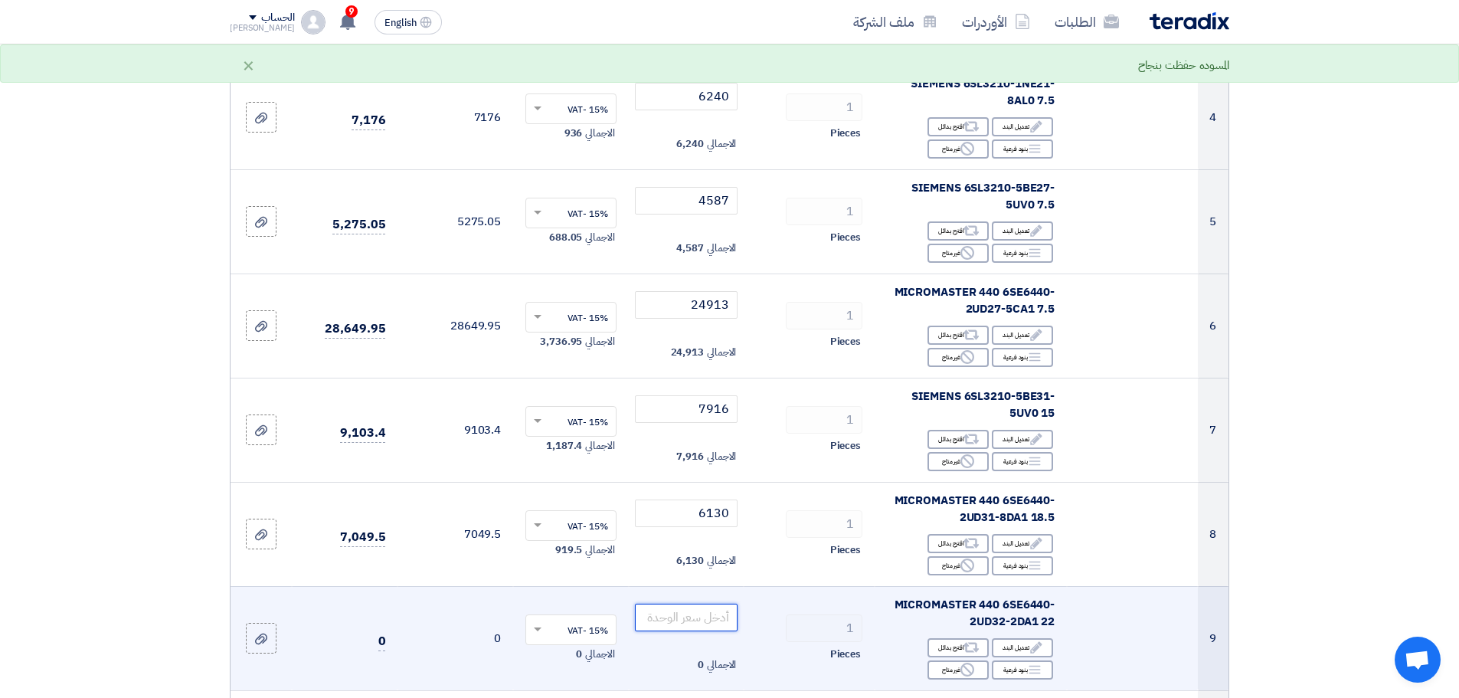
click at [709, 621] on input "number" at bounding box center [686, 618] width 103 height 28
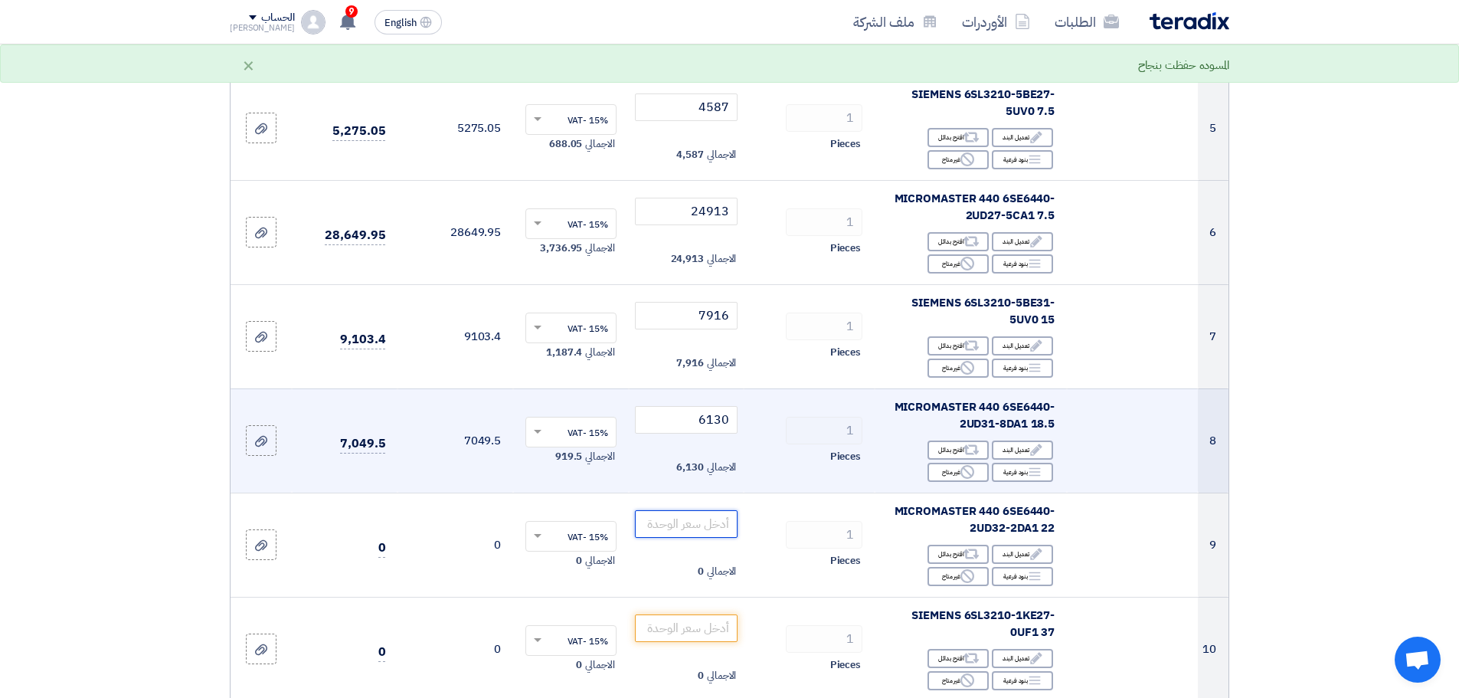
scroll to position [766, 0]
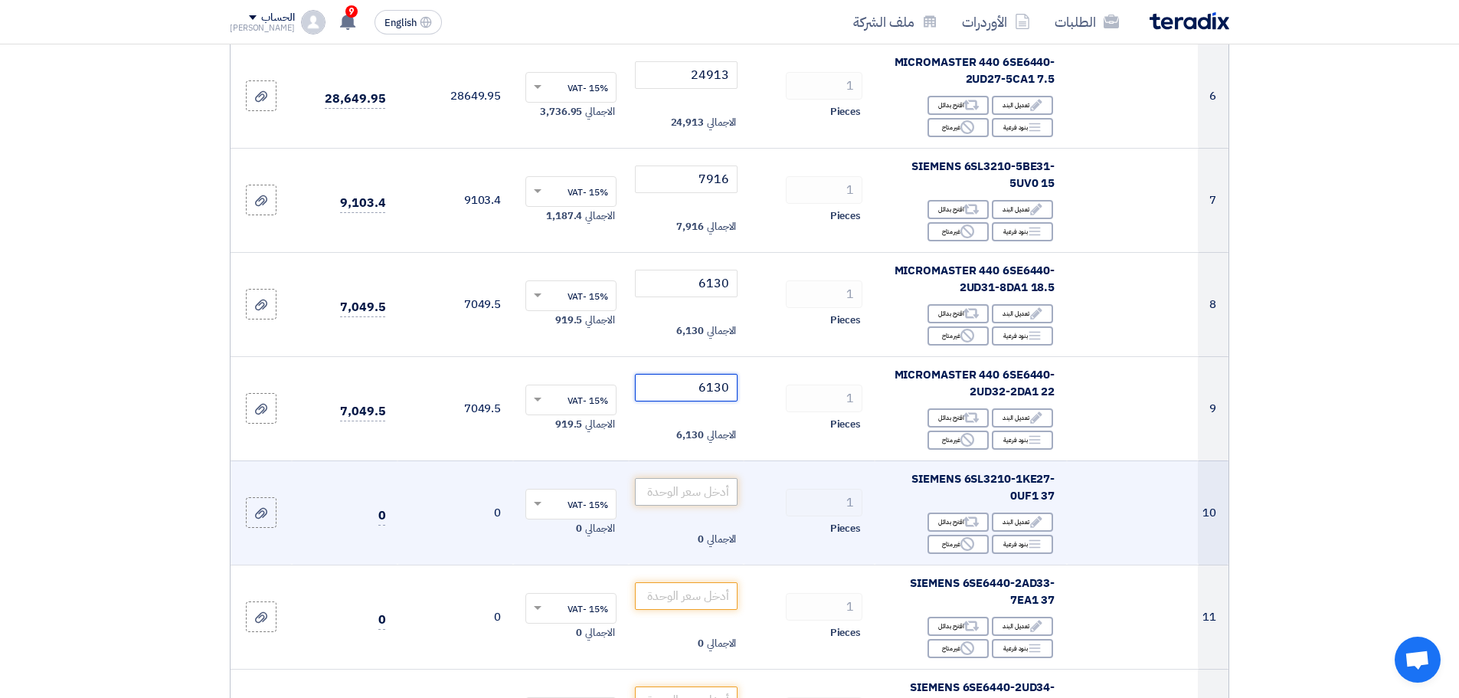
type input "6130"
click at [702, 489] on input "number" at bounding box center [686, 492] width 103 height 28
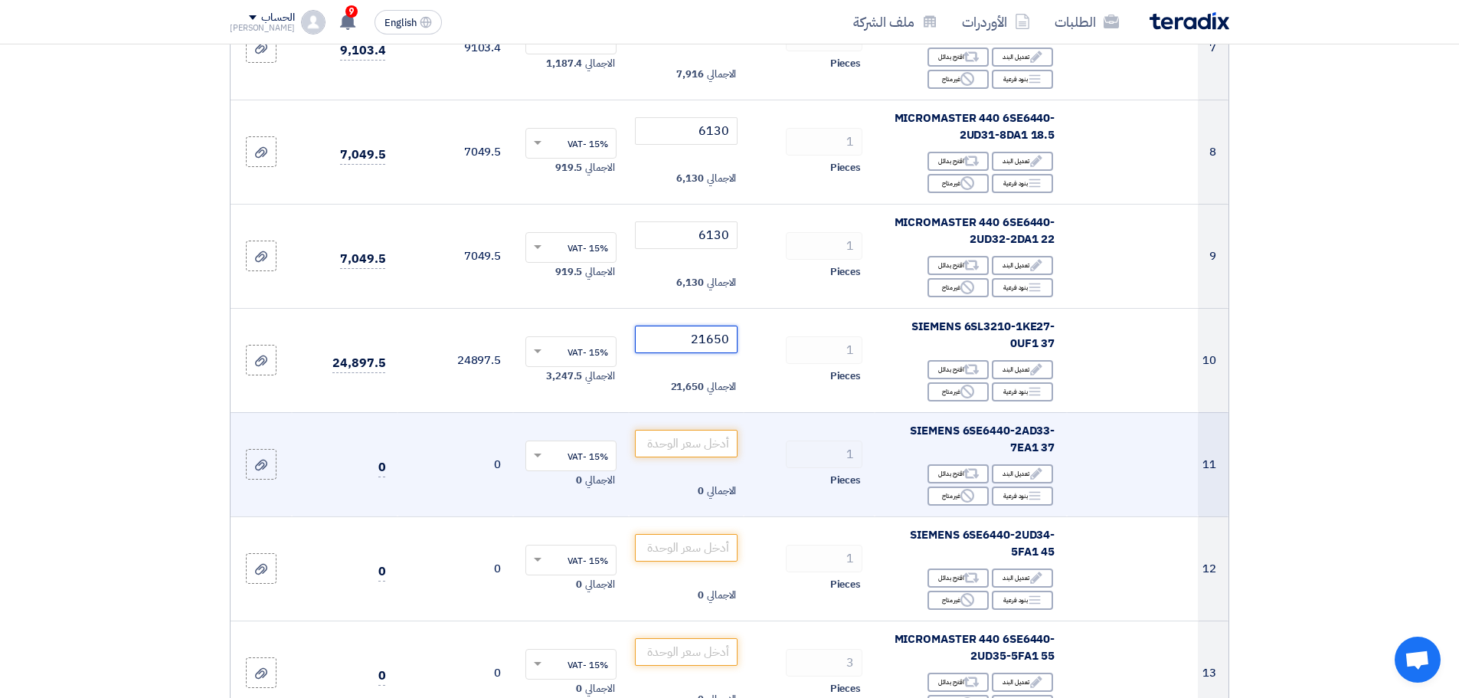
scroll to position [919, 0]
type input "21650"
click at [700, 431] on input "number" at bounding box center [686, 443] width 103 height 28
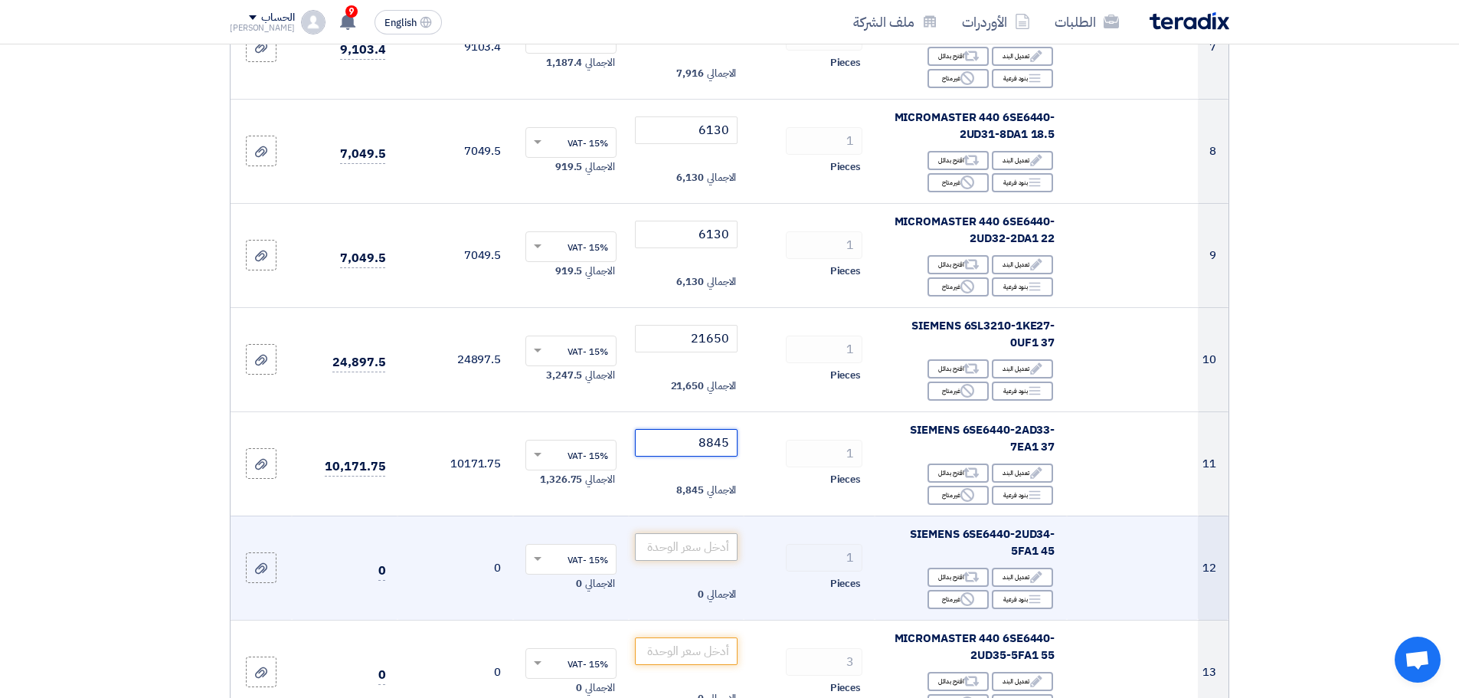
type input "8845"
click at [706, 535] on input "number" at bounding box center [686, 547] width 103 height 28
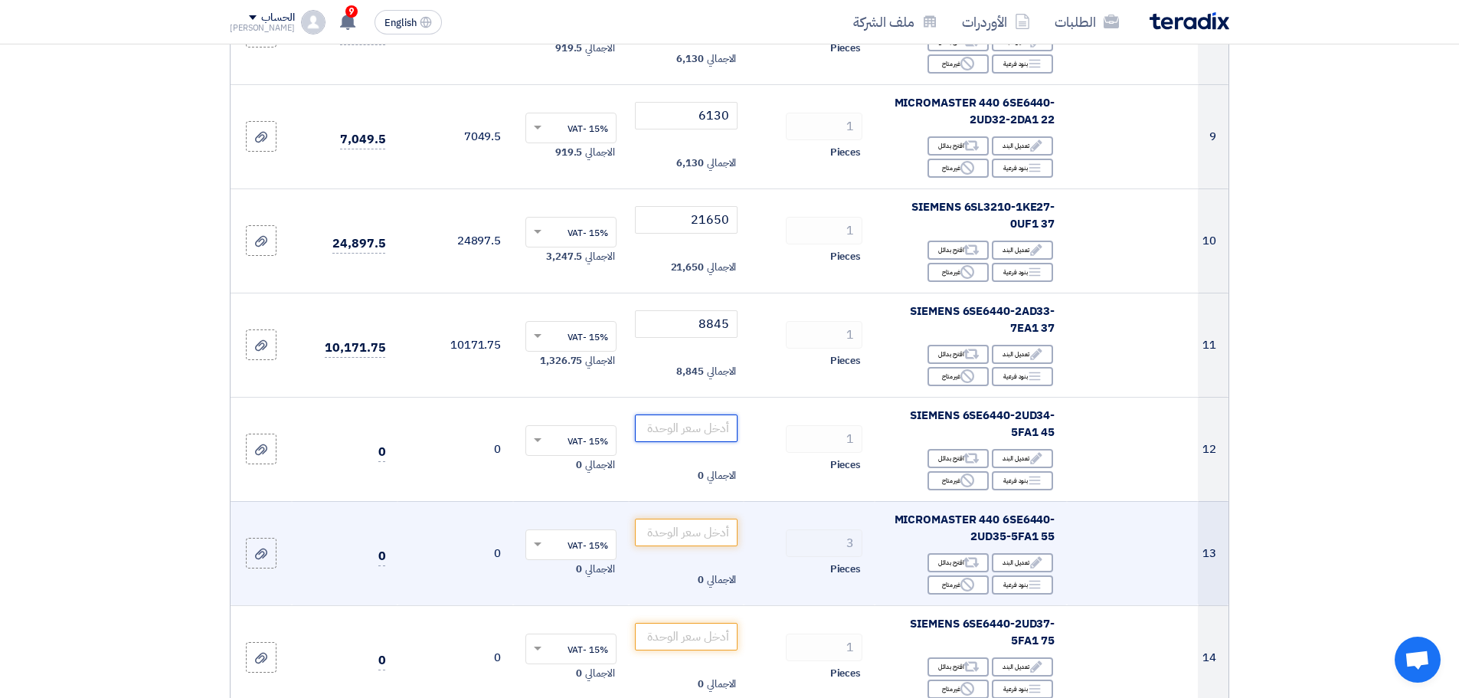
scroll to position [1073, 0]
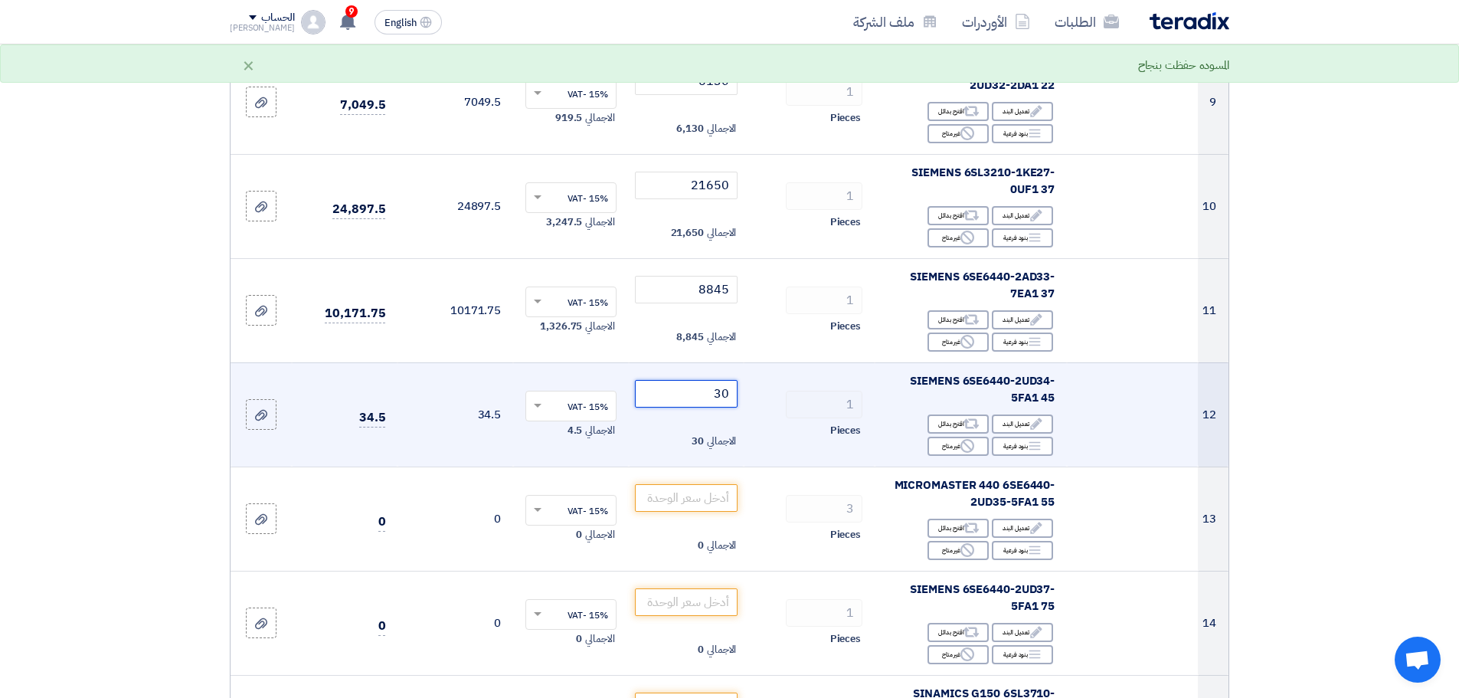
click at [712, 395] on input "30" at bounding box center [686, 394] width 103 height 28
type input "3"
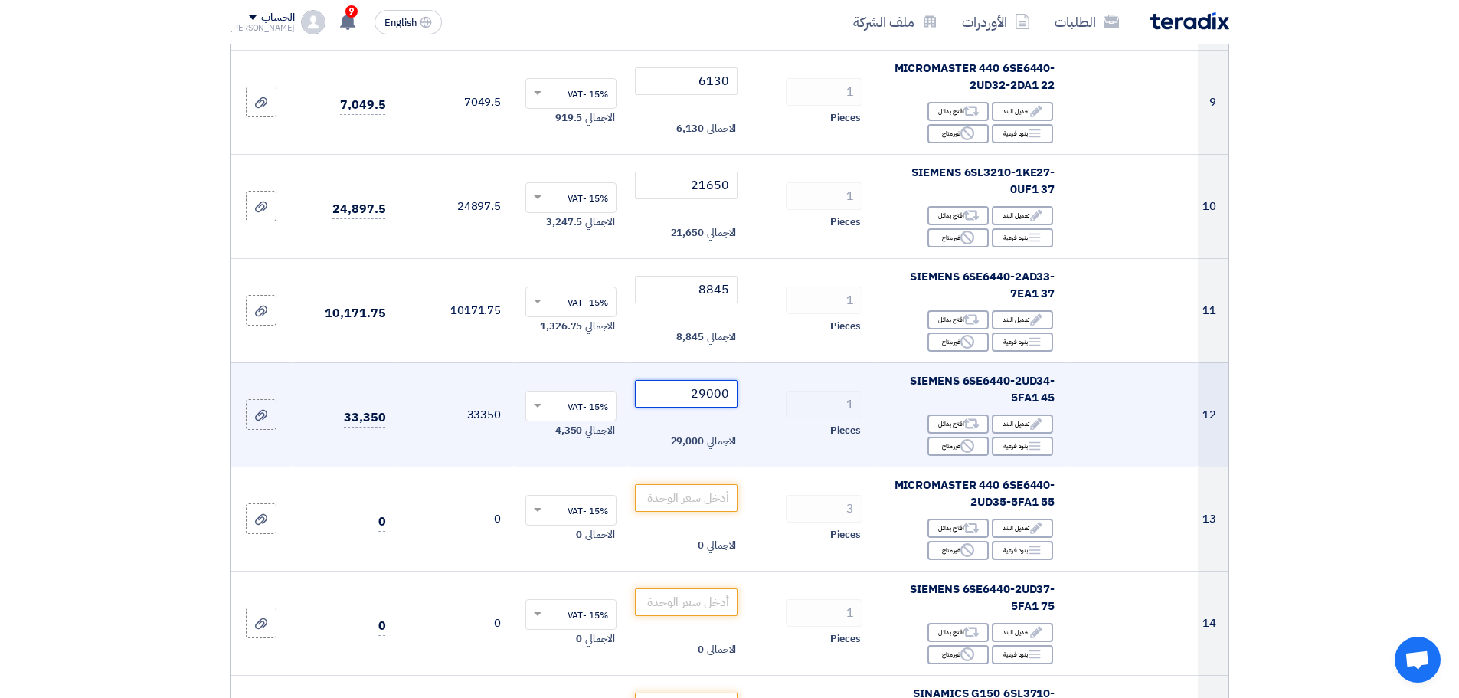
type input "29000"
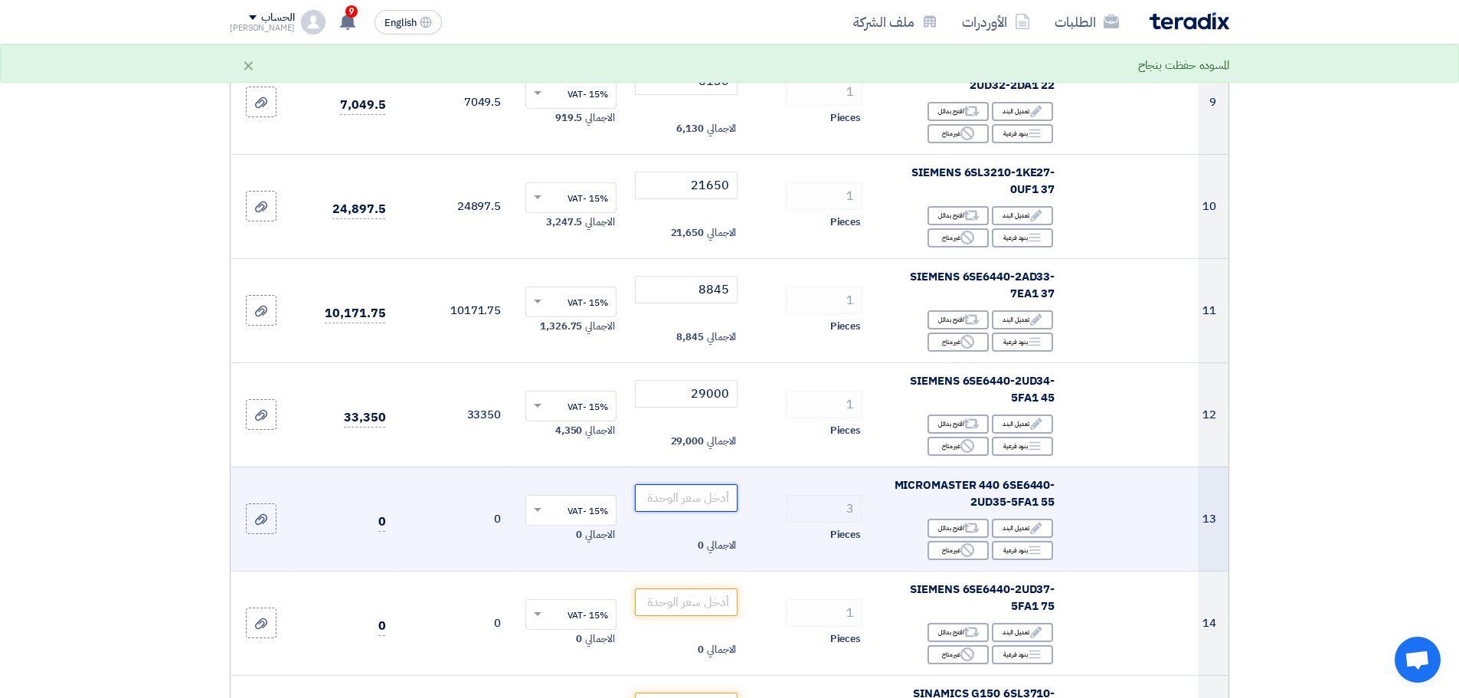
click at [706, 507] on input "number" at bounding box center [686, 498] width 103 height 28
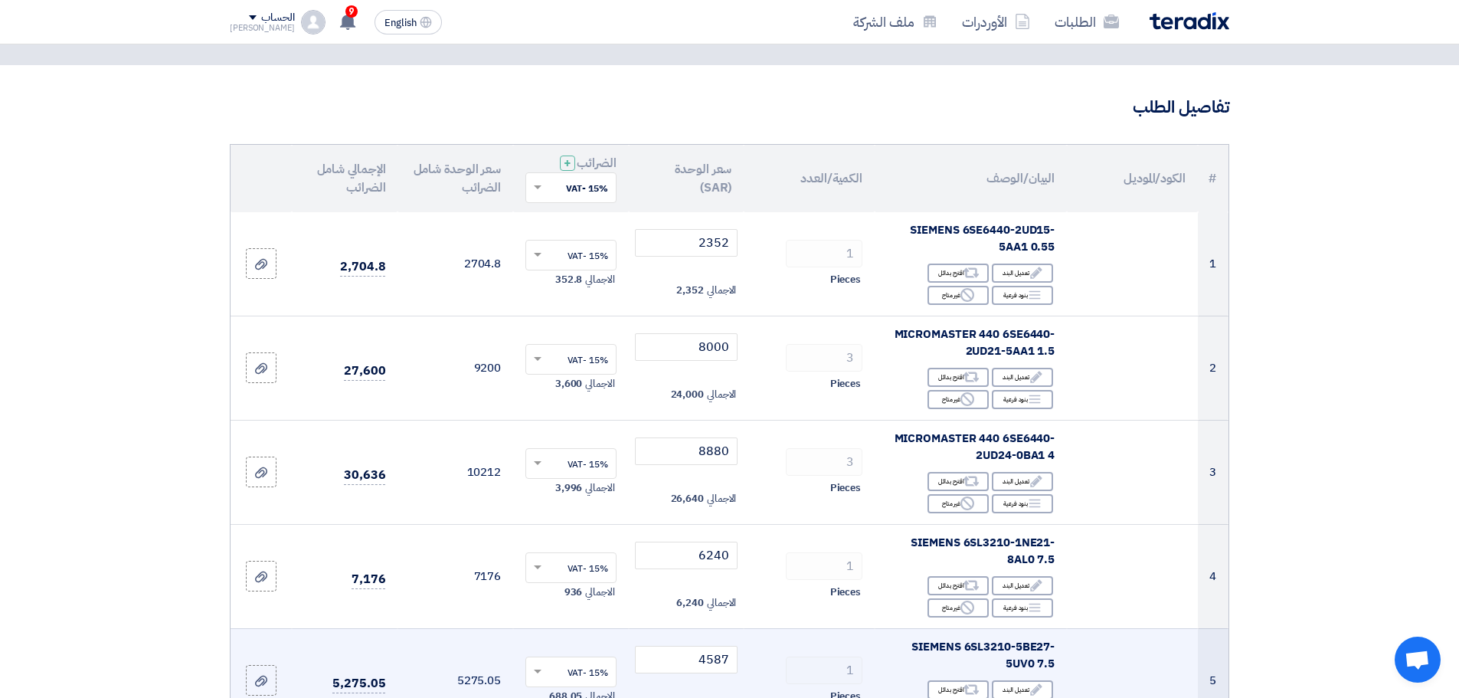
scroll to position [77, 0]
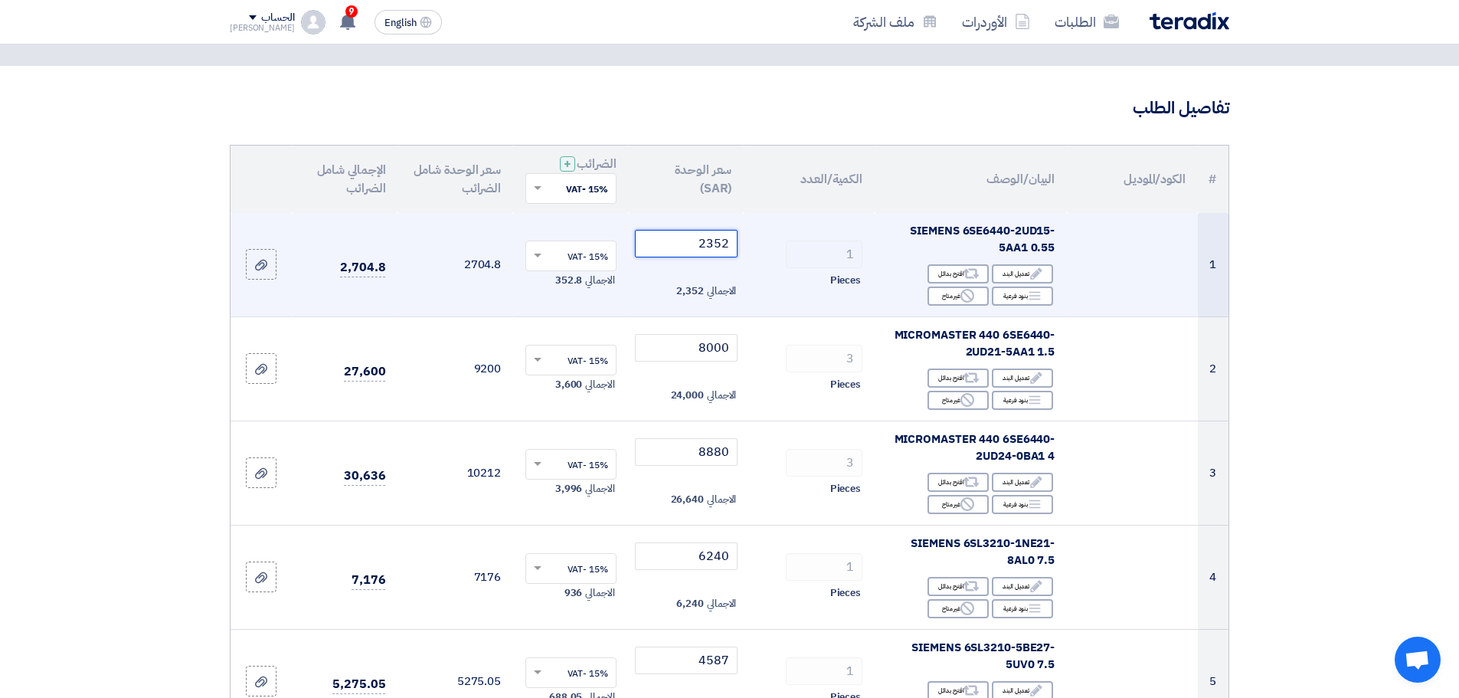
click at [696, 251] on input "2352" at bounding box center [686, 244] width 103 height 28
